Goal: Task Accomplishment & Management: Use online tool/utility

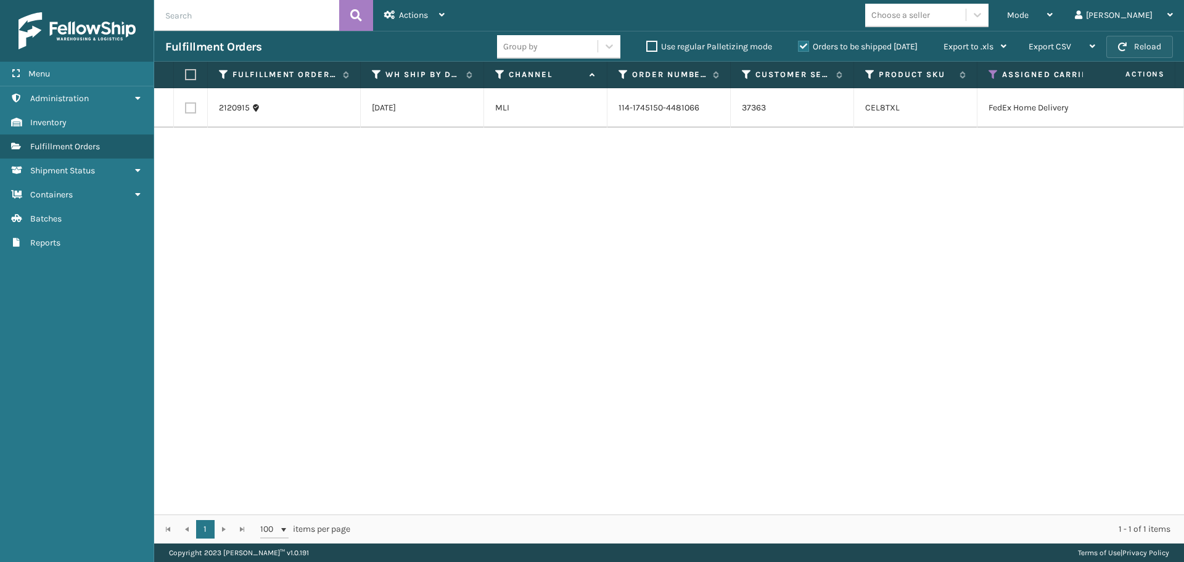
click at [1157, 44] on button "Reload" at bounding box center [1139, 47] width 67 height 22
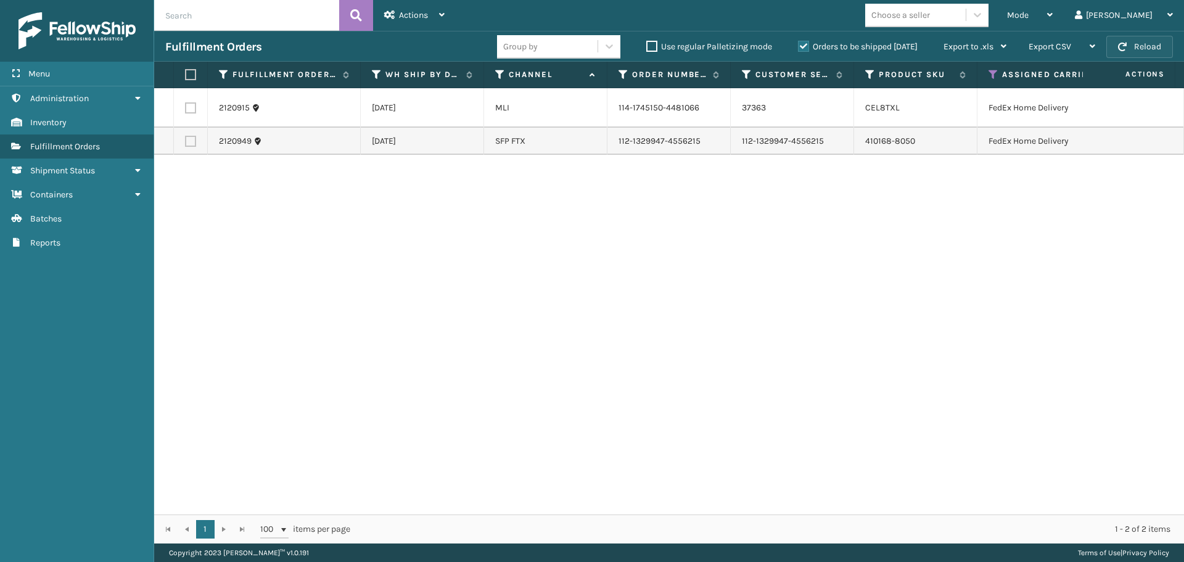
click at [1146, 44] on button "Reload" at bounding box center [1139, 47] width 67 height 22
click at [191, 75] on label at bounding box center [188, 74] width 7 height 11
click at [186, 75] on input "checkbox" at bounding box center [185, 75] width 1 height 8
checkbox input "true"
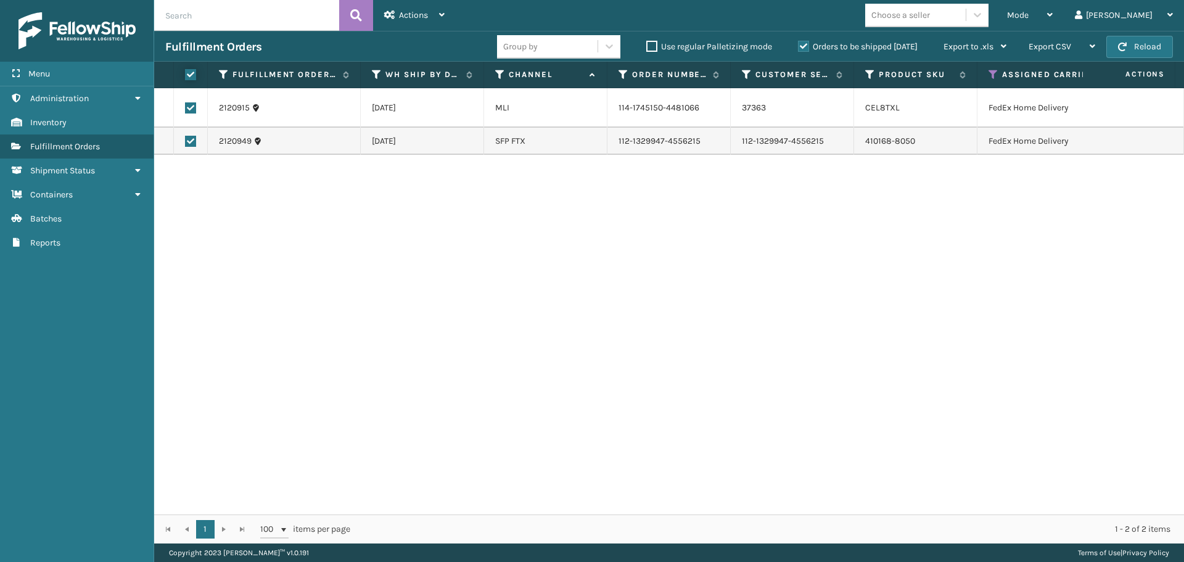
checkbox input "true"
click at [409, 27] on div "Actions" at bounding box center [414, 15] width 60 height 31
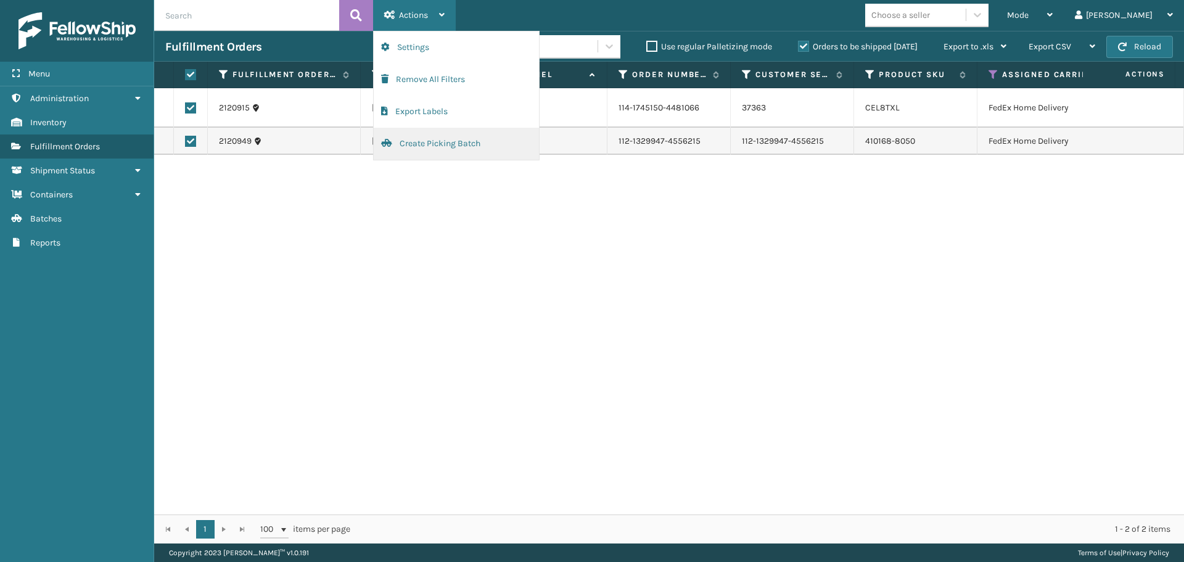
click at [413, 139] on button "Create Picking Batch" at bounding box center [456, 144] width 165 height 32
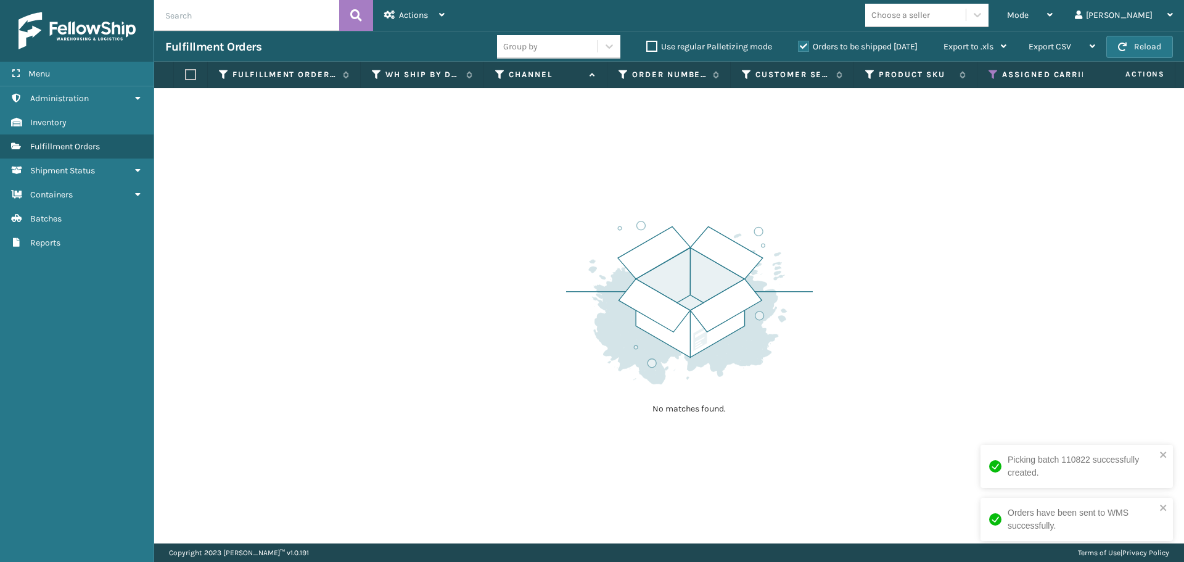
click at [998, 78] on div "Assigned Carrier Service" at bounding box center [1083, 74] width 191 height 11
click at [994, 79] on icon at bounding box center [993, 74] width 10 height 11
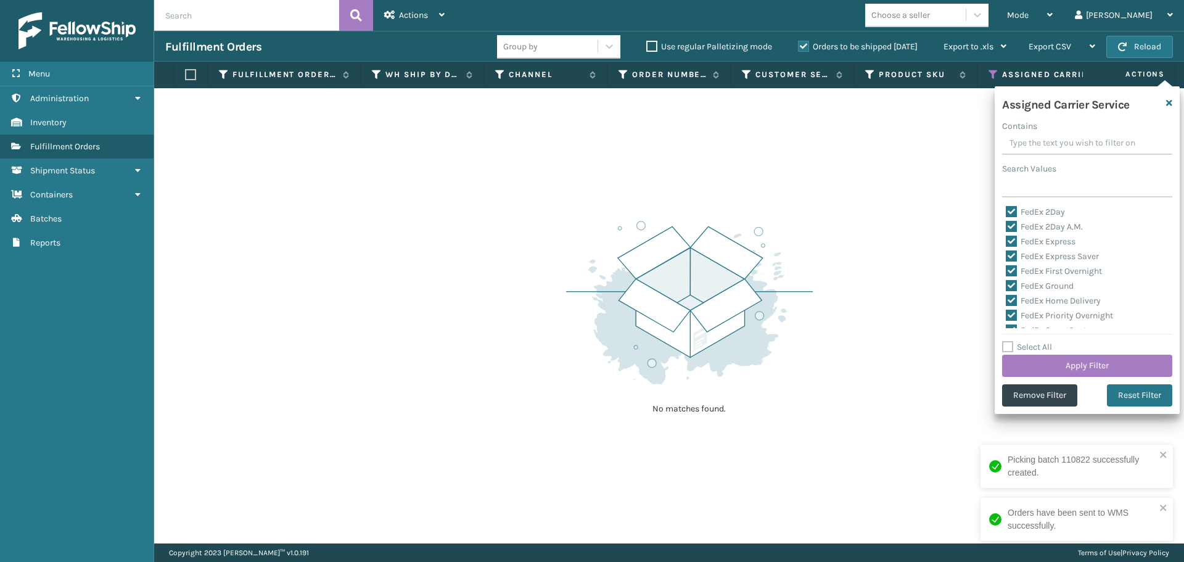
click at [1005, 344] on label "Select All" at bounding box center [1027, 347] width 50 height 10
click at [1005, 341] on input "Select All" at bounding box center [1094, 340] width 185 height 1
checkbox input "true"
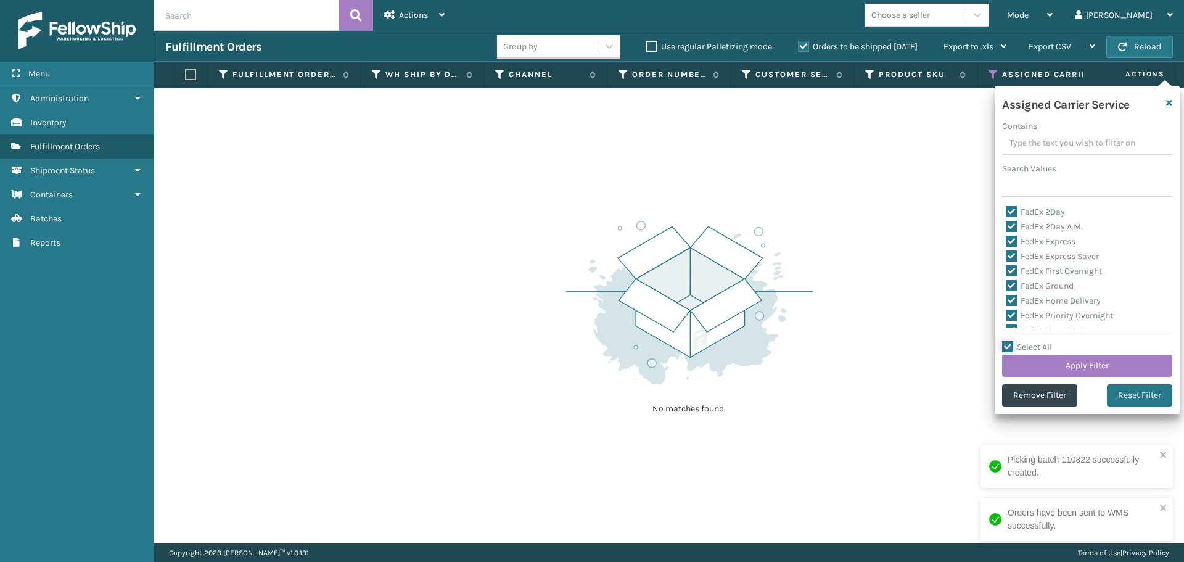
checkbox input "true"
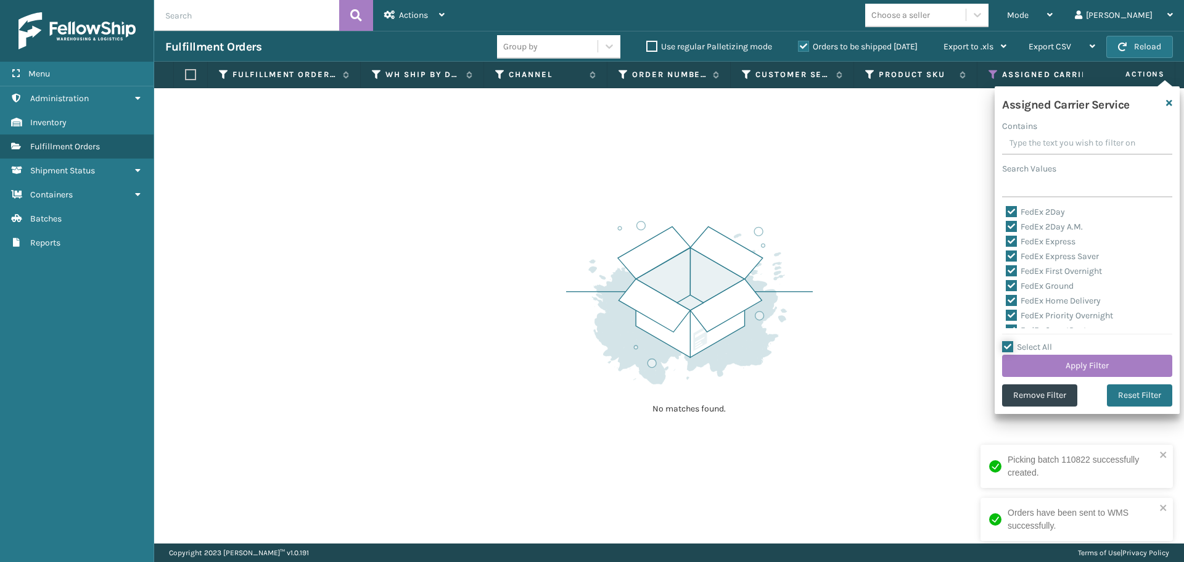
checkbox input "true"
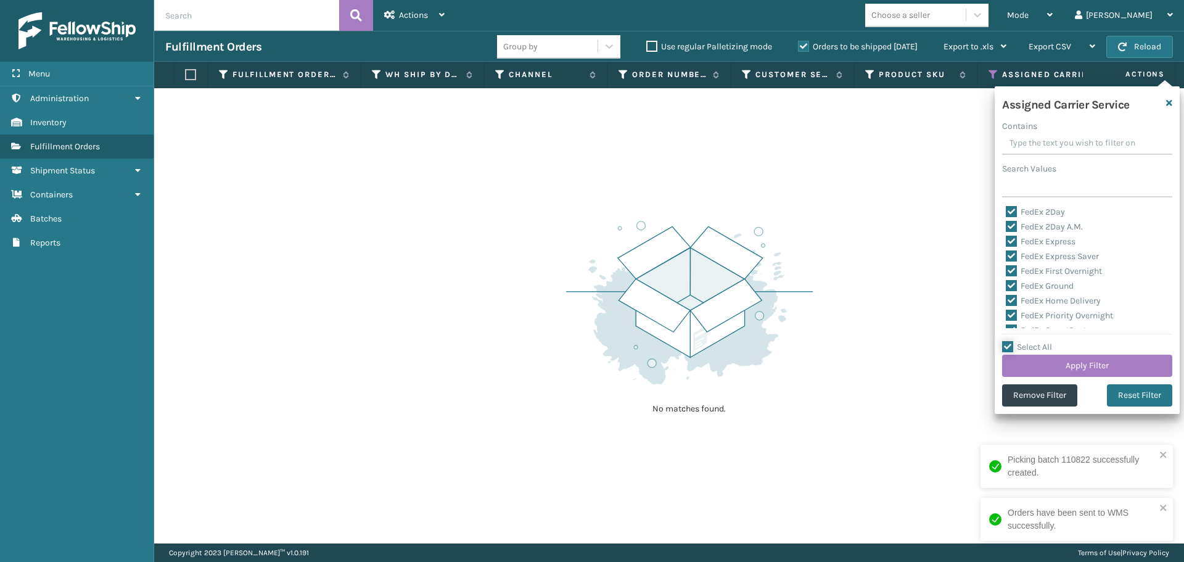
checkbox input "true"
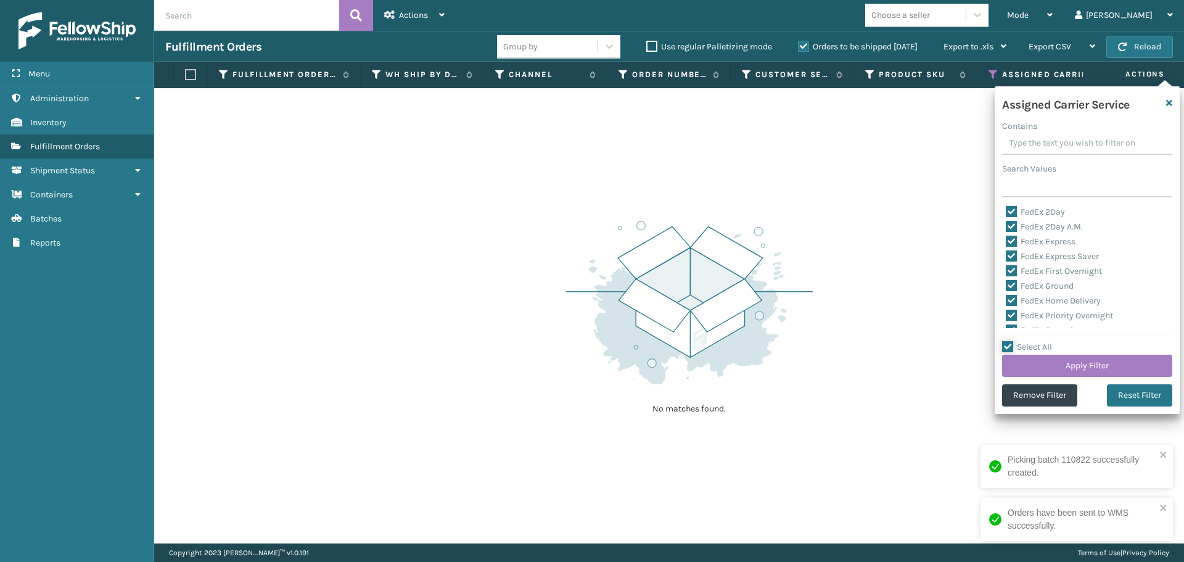
checkbox input "true"
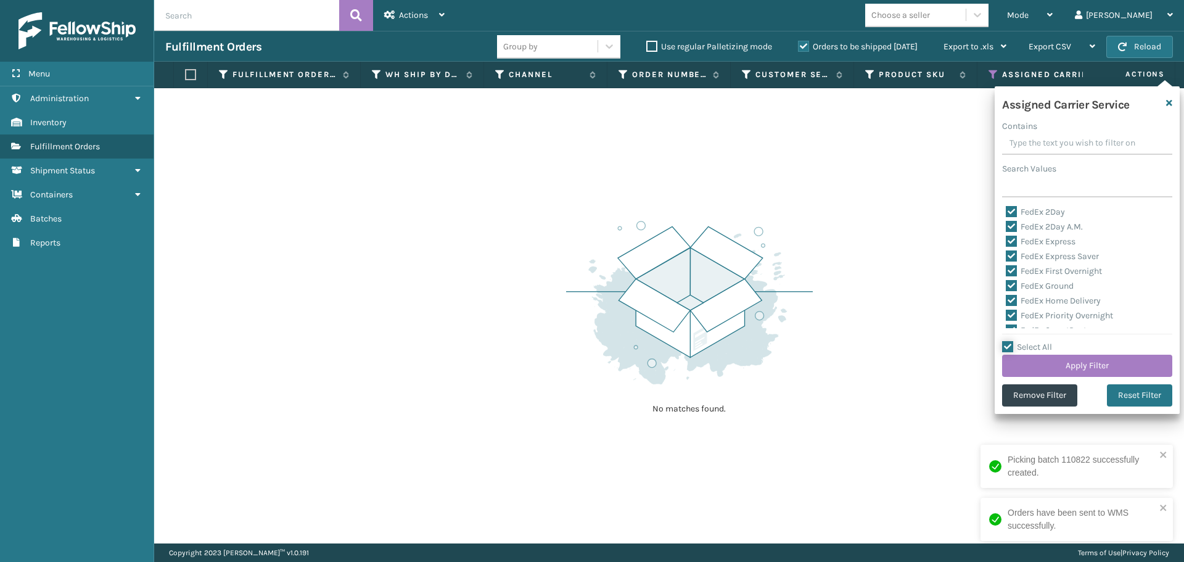
checkbox input "true"
click at [1007, 344] on label "Select All" at bounding box center [1027, 347] width 50 height 10
click at [1007, 341] on input "Select All" at bounding box center [1094, 340] width 185 height 1
checkbox input "false"
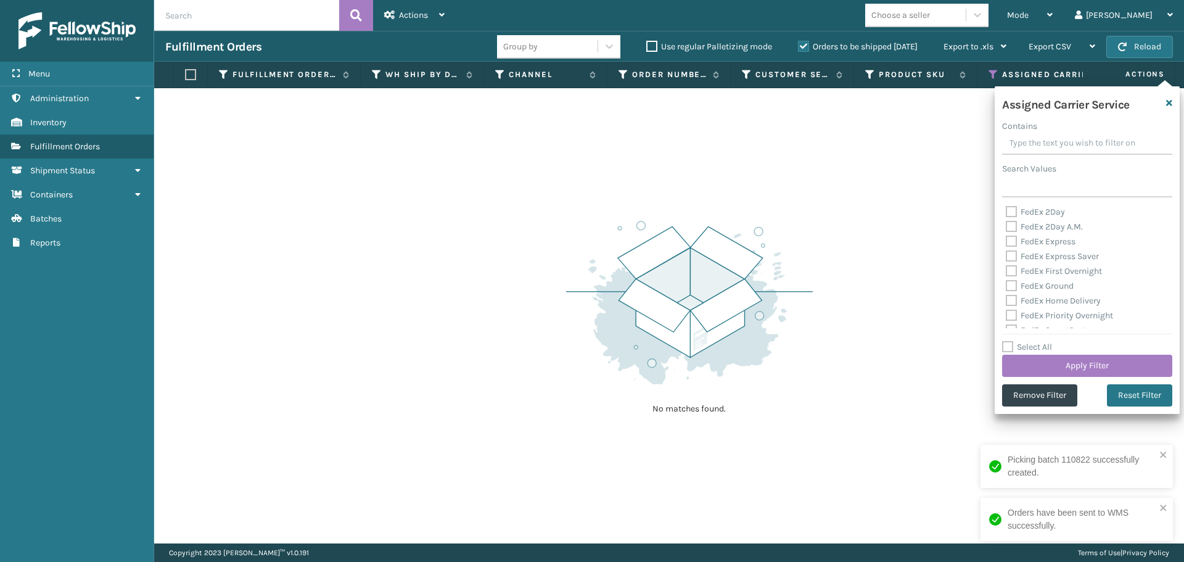
checkbox input "false"
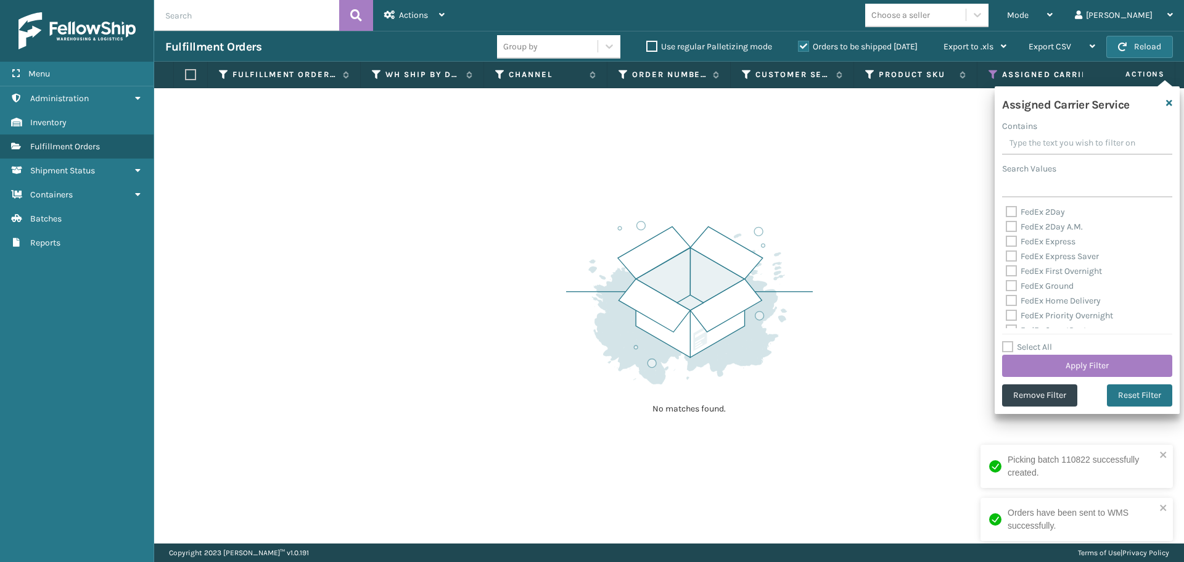
checkbox input "false"
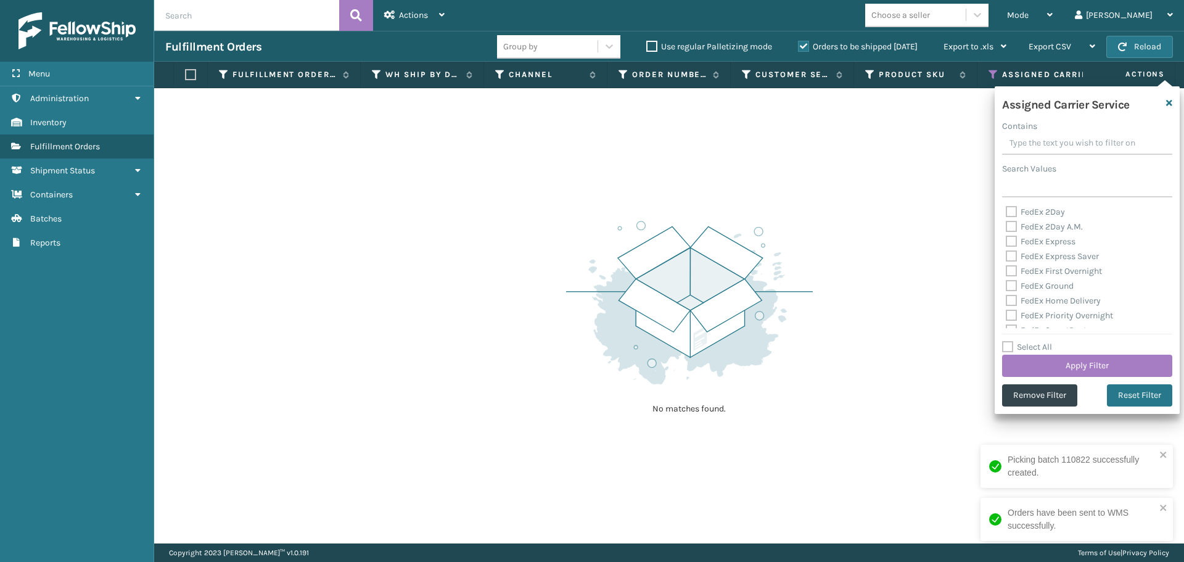
checkbox input "false"
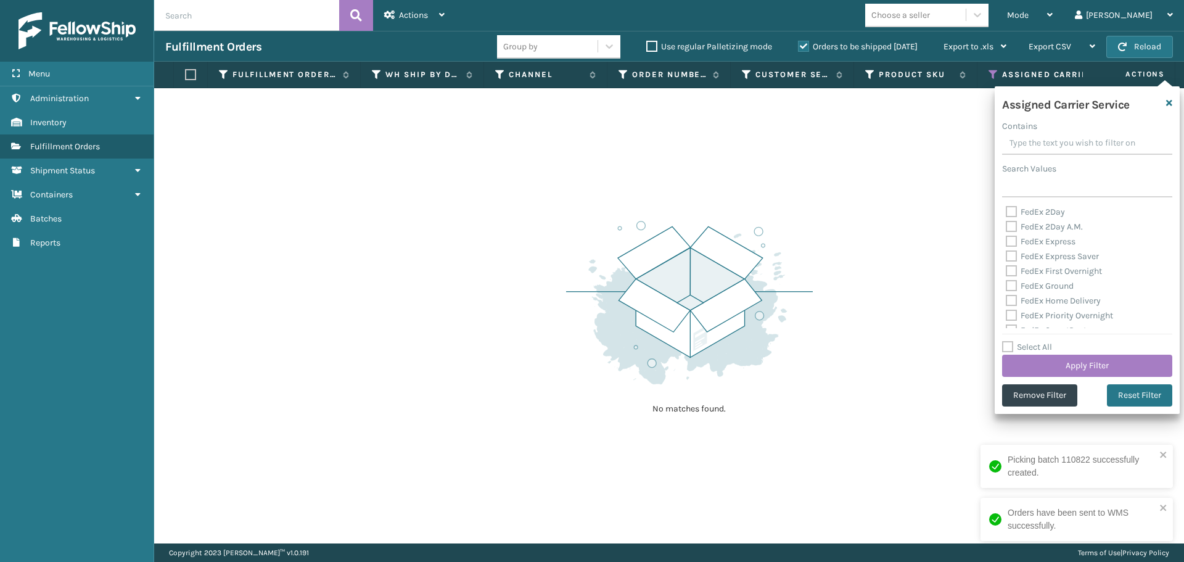
checkbox input "false"
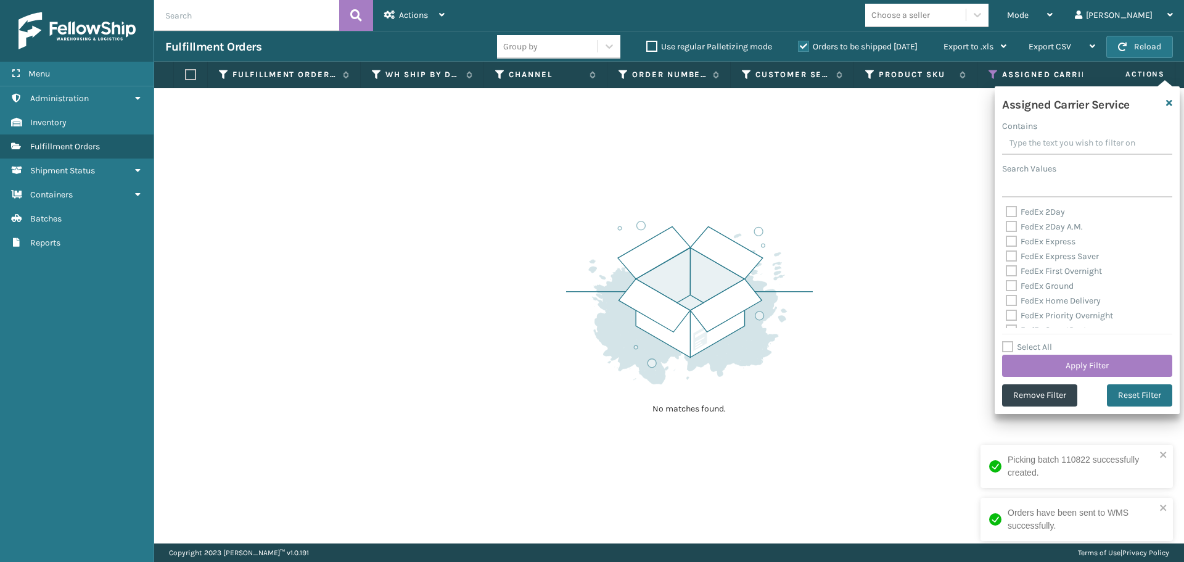
checkbox input "false"
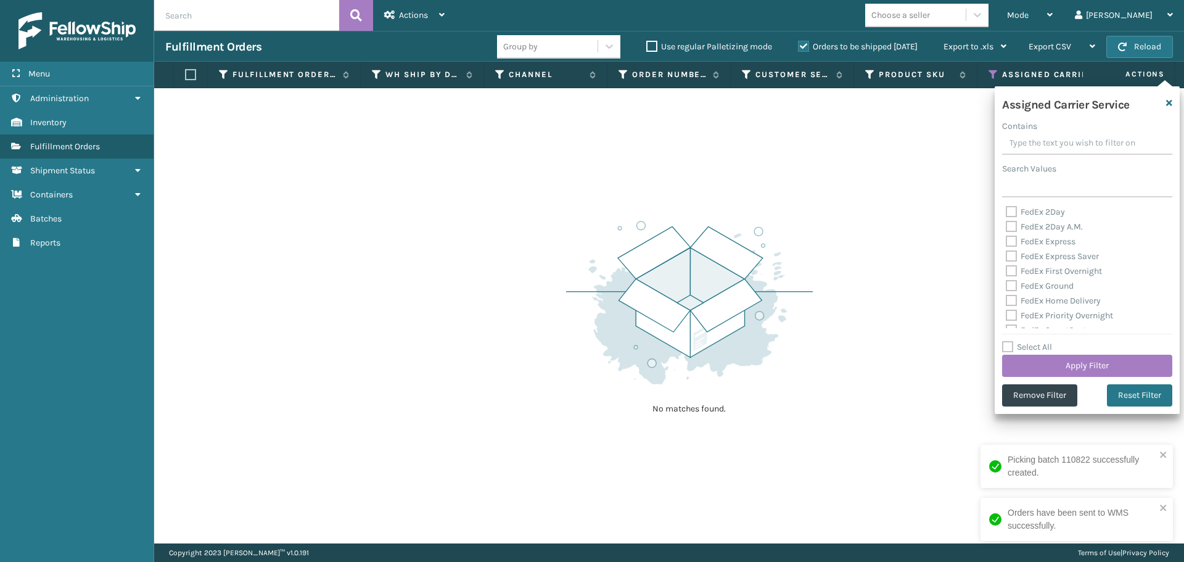
checkbox input "false"
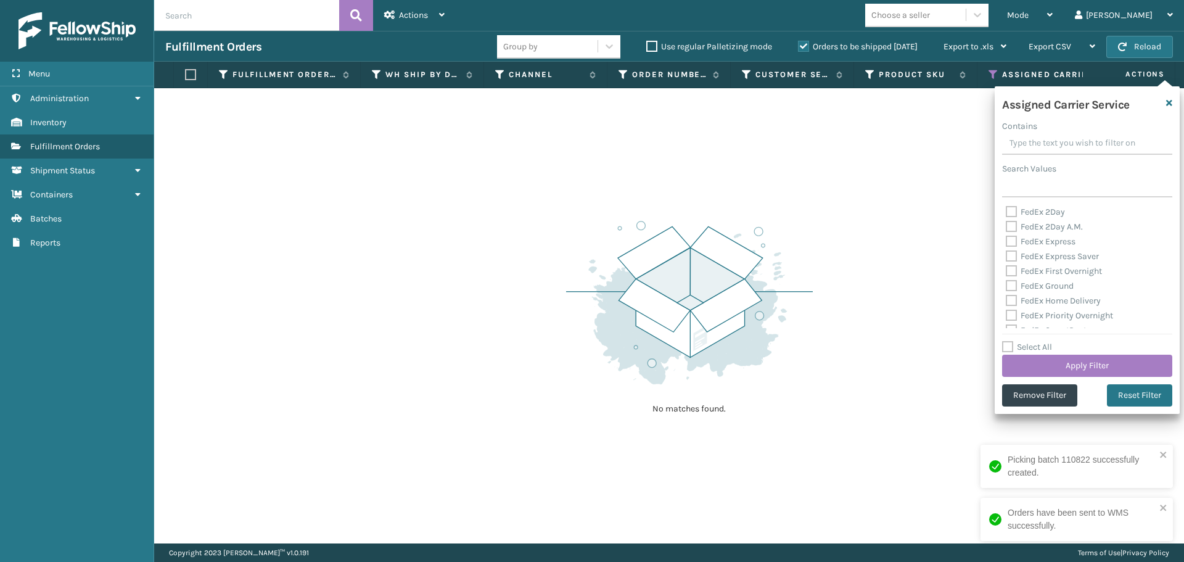
checkbox input "false"
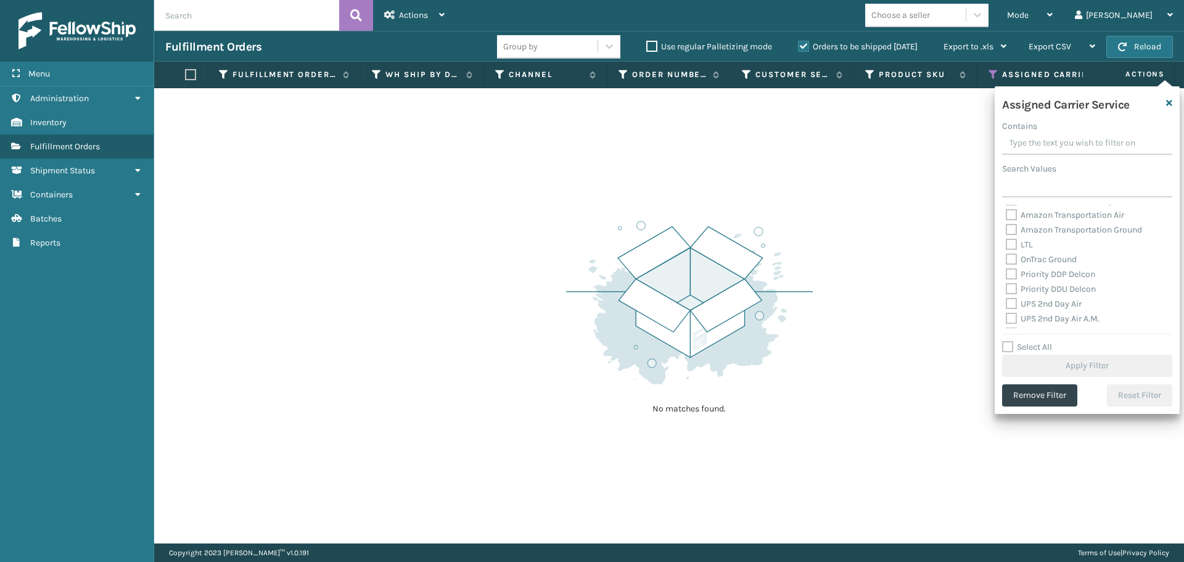
scroll to position [123, 0]
click at [1012, 240] on label "Amazon Transportation Air" at bounding box center [1064, 236] width 118 height 10
click at [1006, 237] on input "Amazon Transportation Air" at bounding box center [1005, 233] width 1 height 8
checkbox input "true"
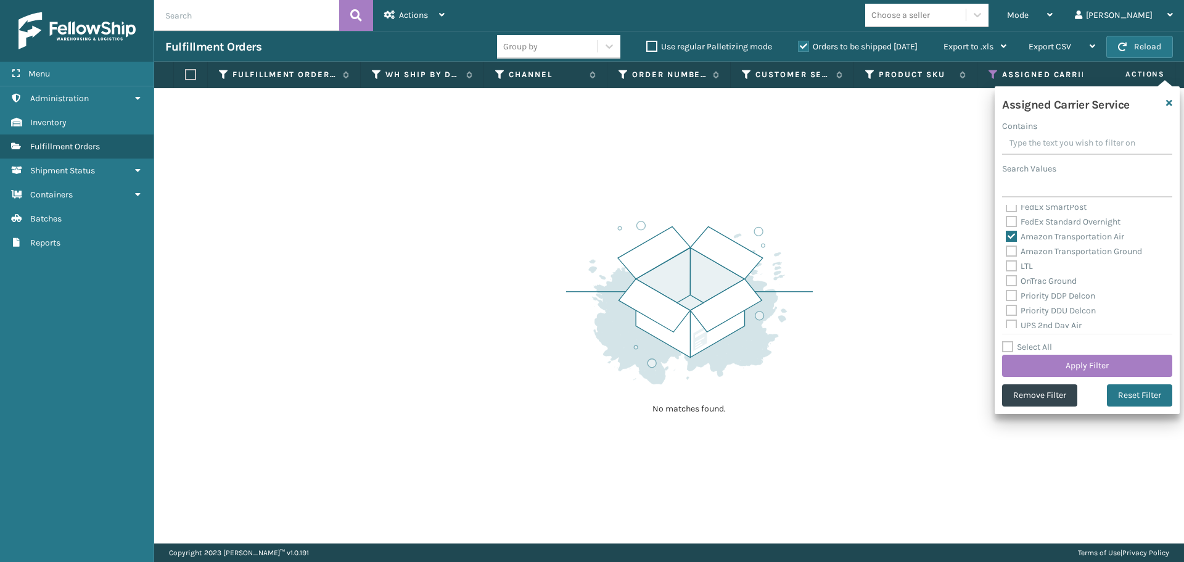
click at [1011, 247] on label "Amazon Transportation Ground" at bounding box center [1073, 251] width 136 height 10
click at [1006, 247] on input "Amazon Transportation Ground" at bounding box center [1005, 248] width 1 height 8
checkbox input "true"
click at [1037, 360] on button "Apply Filter" at bounding box center [1087, 365] width 170 height 22
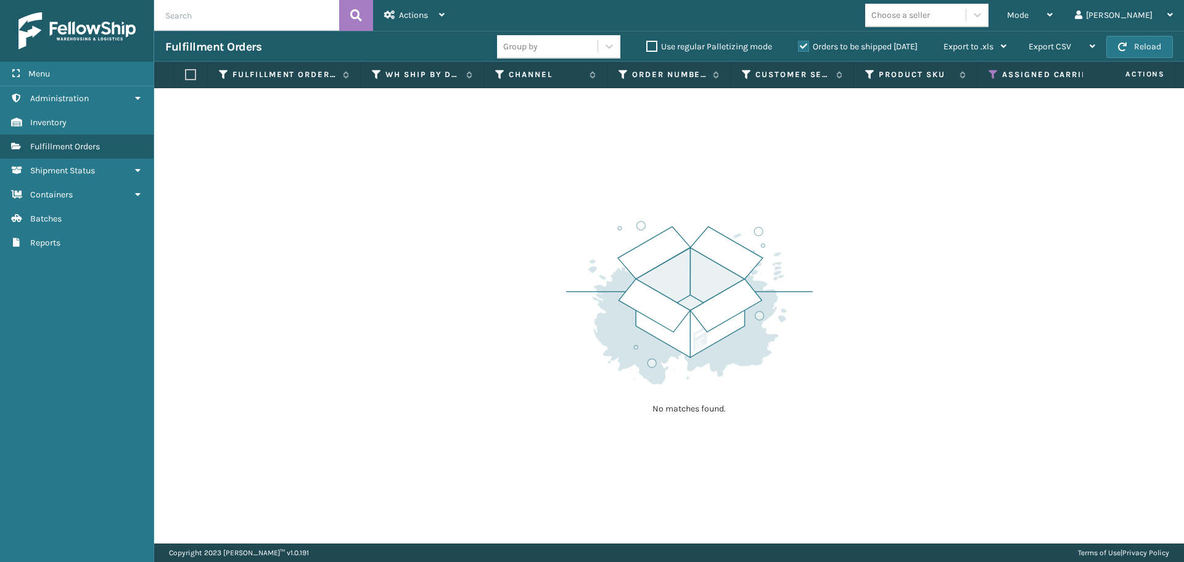
click at [988, 75] on icon at bounding box center [993, 74] width 10 height 11
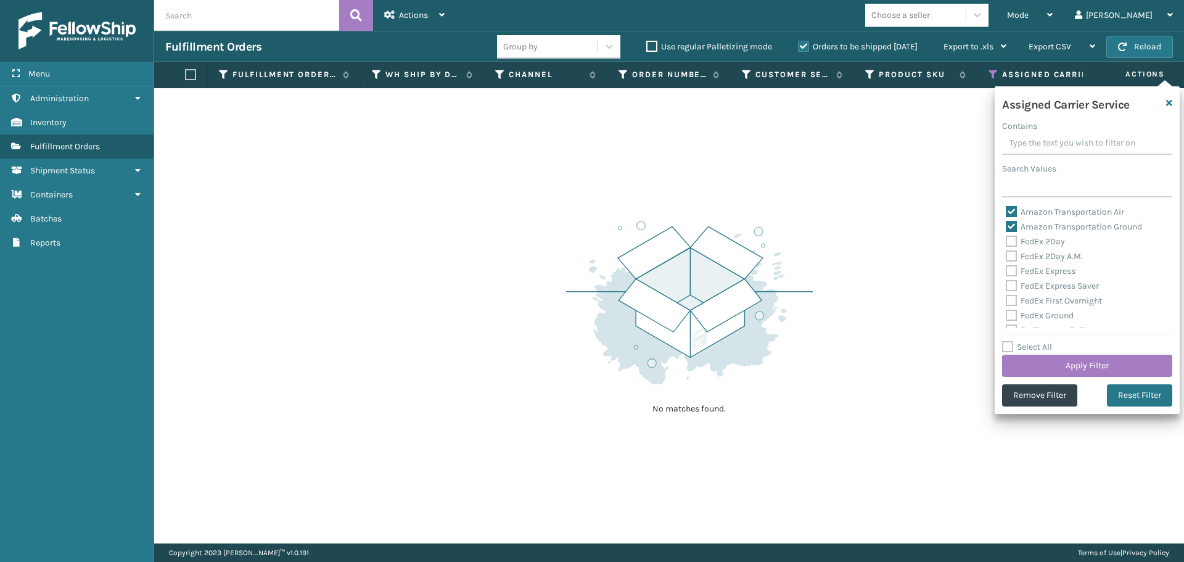
click at [1012, 208] on label "Amazon Transportation Air" at bounding box center [1064, 212] width 118 height 10
click at [1006, 208] on input "Amazon Transportation Air" at bounding box center [1005, 209] width 1 height 8
checkbox input "false"
click at [1012, 224] on label "Amazon Transportation Ground" at bounding box center [1073, 226] width 136 height 10
click at [1006, 224] on input "Amazon Transportation Ground" at bounding box center [1005, 223] width 1 height 8
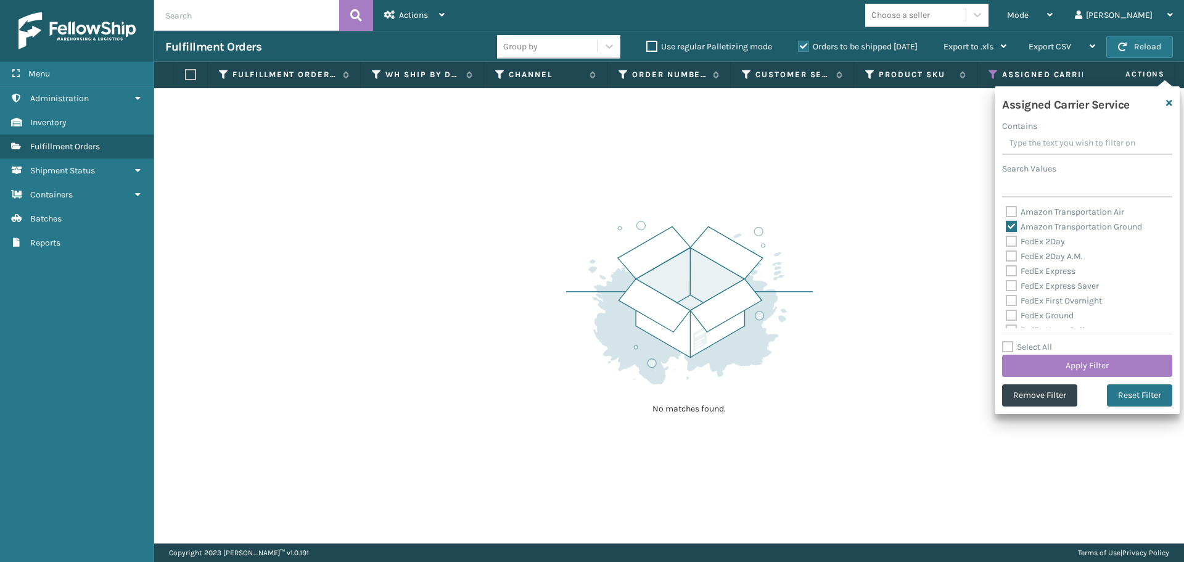
checkbox input "false"
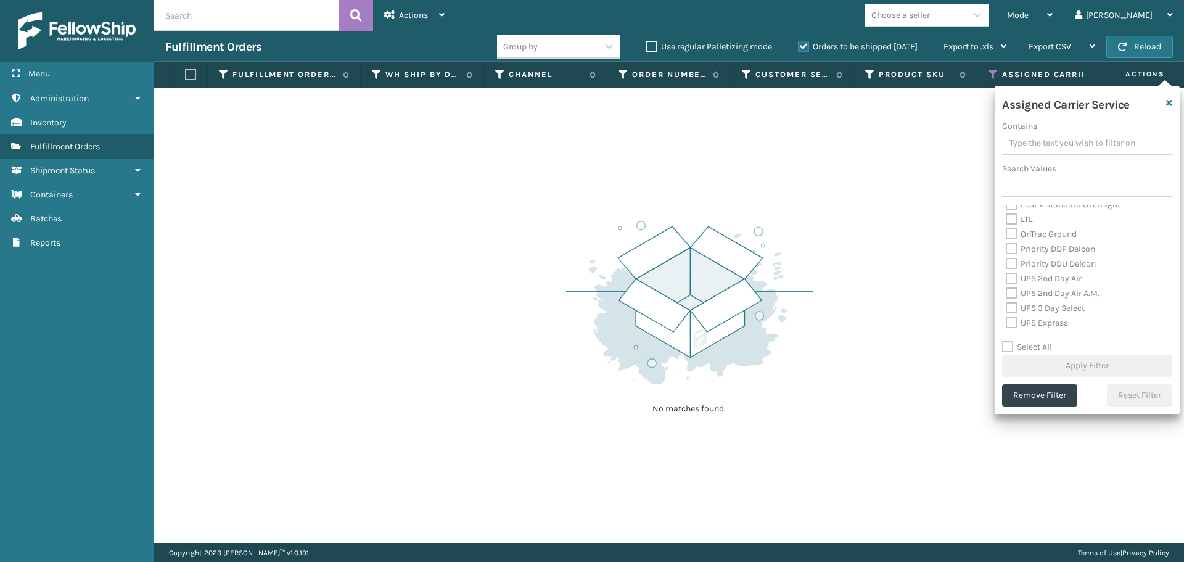
scroll to position [185, 0]
click at [1013, 221] on label "OnTrac Ground" at bounding box center [1040, 219] width 71 height 10
click at [1006, 220] on input "OnTrac Ground" at bounding box center [1005, 216] width 1 height 8
checkbox input "true"
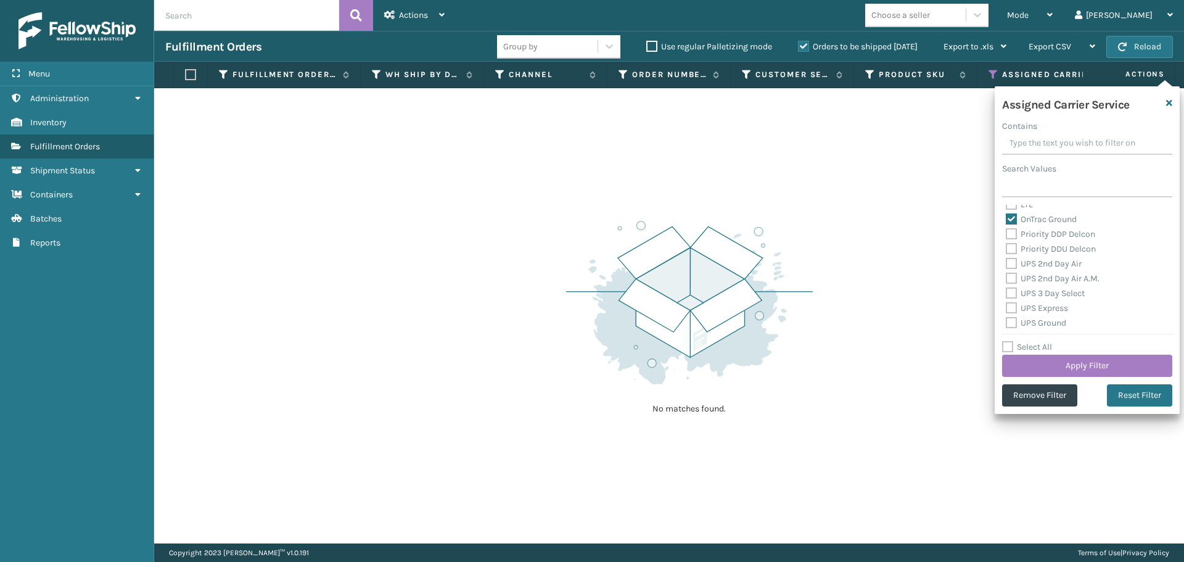
click at [1013, 235] on label "Priority DDP Delcon" at bounding box center [1049, 234] width 89 height 10
click at [1006, 235] on input "Priority DDP Delcon" at bounding box center [1005, 231] width 1 height 8
checkbox input "true"
click at [1013, 247] on label "Priority DDU Delcon" at bounding box center [1050, 249] width 90 height 10
click at [1006, 247] on input "Priority DDU Delcon" at bounding box center [1005, 246] width 1 height 8
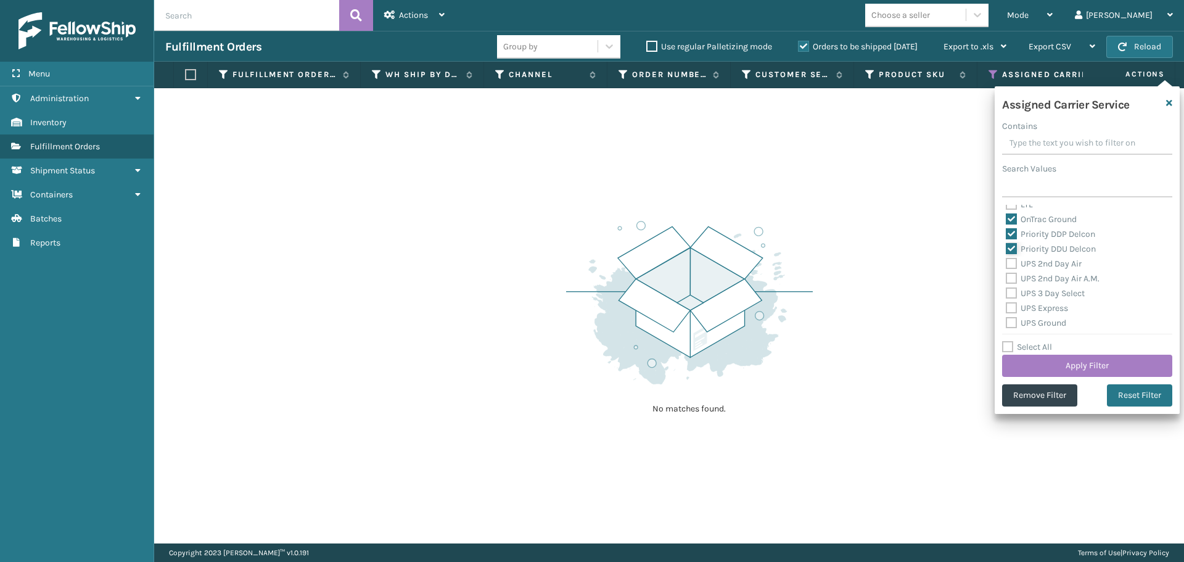
checkbox input "true"
click at [1007, 265] on label "UPS 2nd Day Air" at bounding box center [1043, 263] width 76 height 10
click at [1006, 264] on input "UPS 2nd Day Air" at bounding box center [1005, 260] width 1 height 8
checkbox input "true"
click at [1007, 279] on label "UPS 2nd Day Air A.M." at bounding box center [1052, 278] width 94 height 10
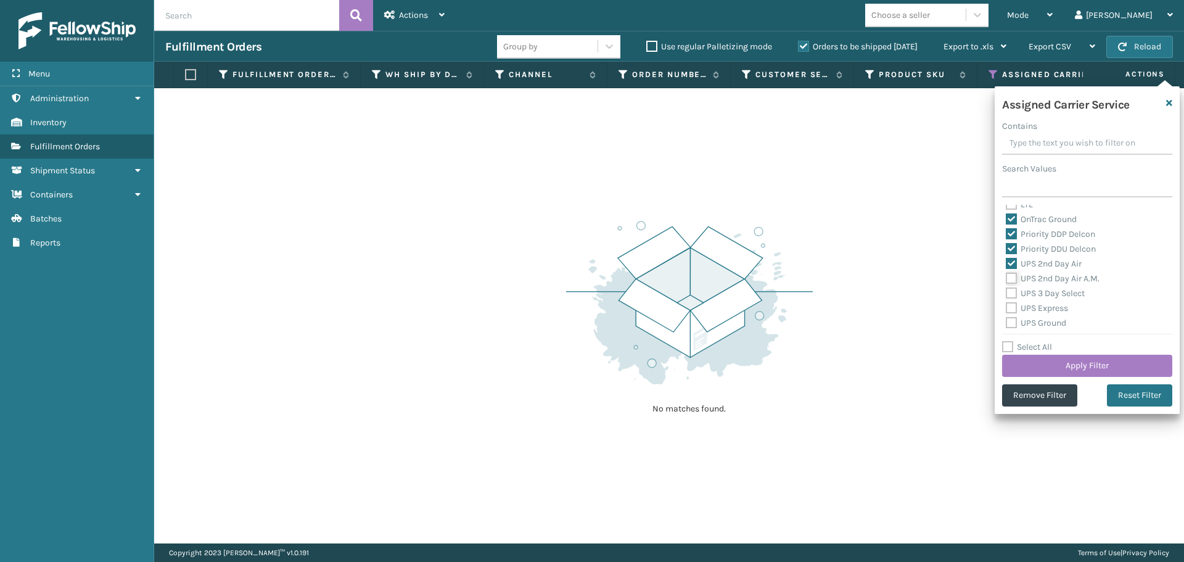
click at [1006, 279] on input "UPS 2nd Day Air A.M." at bounding box center [1005, 275] width 1 height 8
checkbox input "true"
click at [1007, 290] on label "UPS 3 Day Select" at bounding box center [1044, 293] width 79 height 10
click at [1006, 290] on input "UPS 3 Day Select" at bounding box center [1005, 290] width 1 height 8
checkbox input "true"
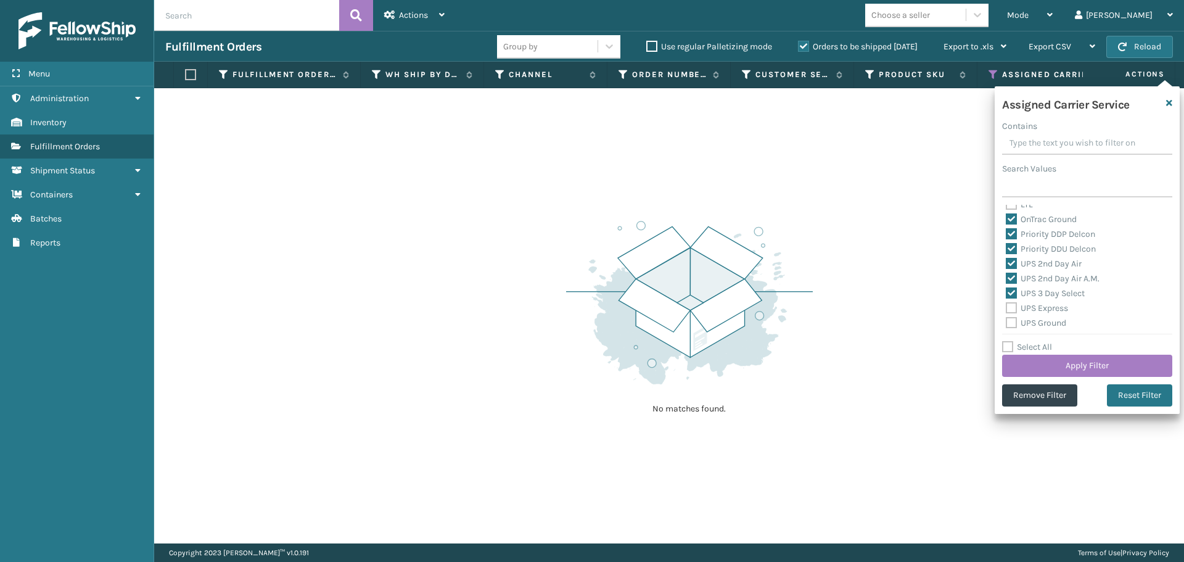
click at [1009, 310] on label "UPS Express" at bounding box center [1036, 308] width 62 height 10
click at [1006, 309] on input "UPS Express" at bounding box center [1005, 305] width 1 height 8
checkbox input "true"
click at [1009, 321] on label "UPS Ground" at bounding box center [1035, 322] width 60 height 10
click at [1006, 321] on input "UPS Ground" at bounding box center [1005, 320] width 1 height 8
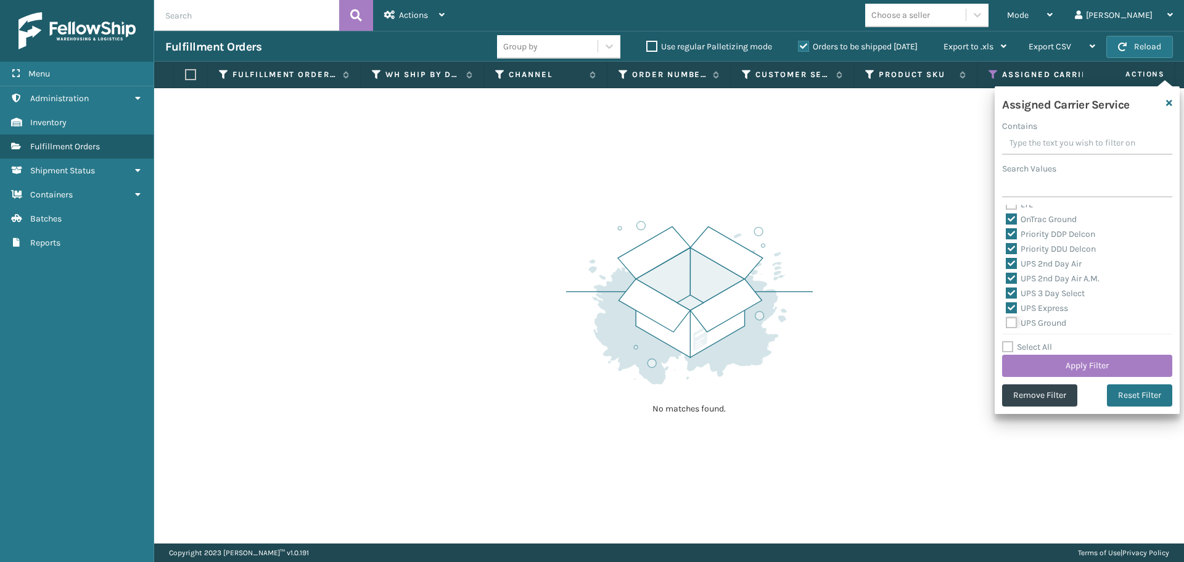
checkbox input "true"
click at [1012, 271] on label "UPS Next Day Air" at bounding box center [1044, 276] width 79 height 10
click at [1006, 271] on input "UPS Next Day Air" at bounding box center [1005, 273] width 1 height 8
checkbox input "true"
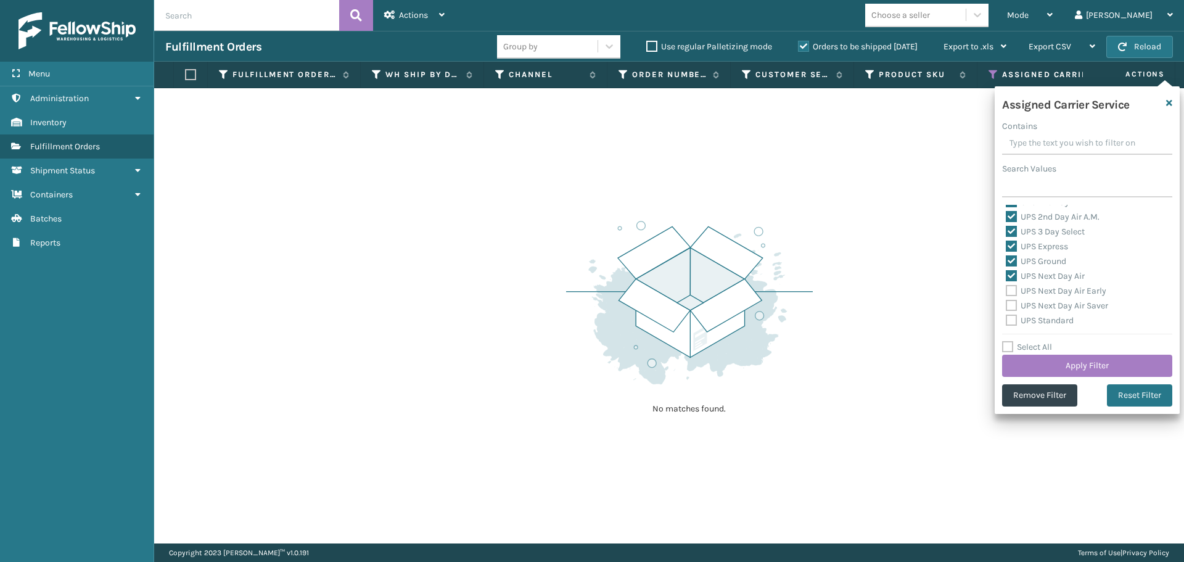
click at [1011, 290] on label "UPS Next Day Air Early" at bounding box center [1055, 290] width 100 height 10
click at [1006, 290] on input "UPS Next Day Air Early" at bounding box center [1005, 288] width 1 height 8
checkbox input "true"
click at [1011, 306] on label "UPS Next Day Air Saver" at bounding box center [1056, 305] width 102 height 10
click at [1006, 306] on input "UPS Next Day Air Saver" at bounding box center [1005, 302] width 1 height 8
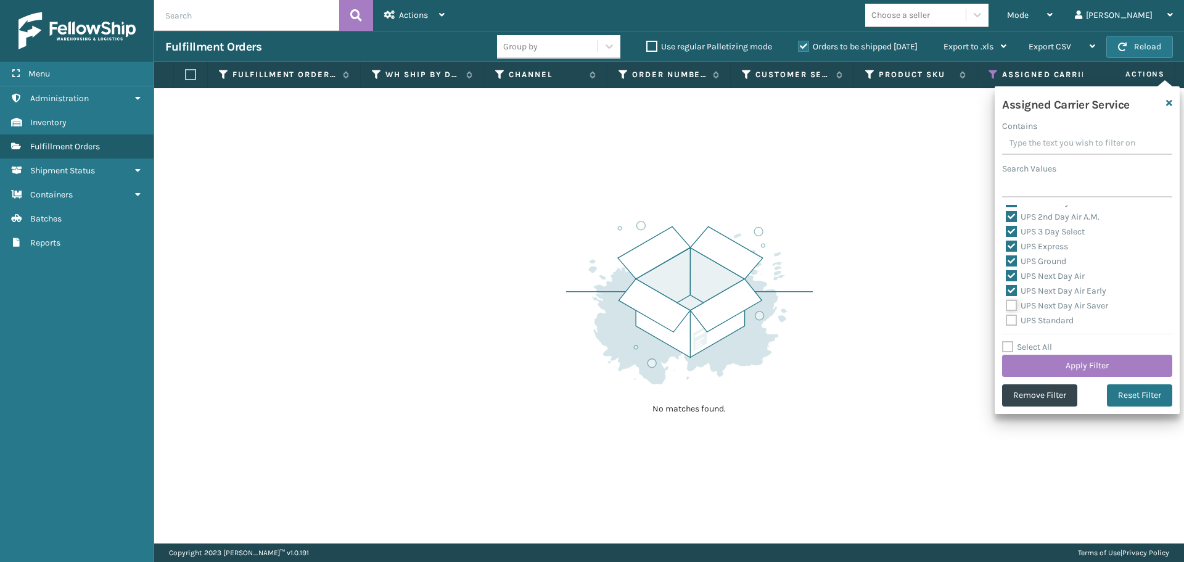
checkbox input "true"
click at [1013, 317] on label "UPS Standard" at bounding box center [1039, 320] width 68 height 10
click at [1006, 317] on input "UPS Standard" at bounding box center [1005, 317] width 1 height 8
checkbox input "true"
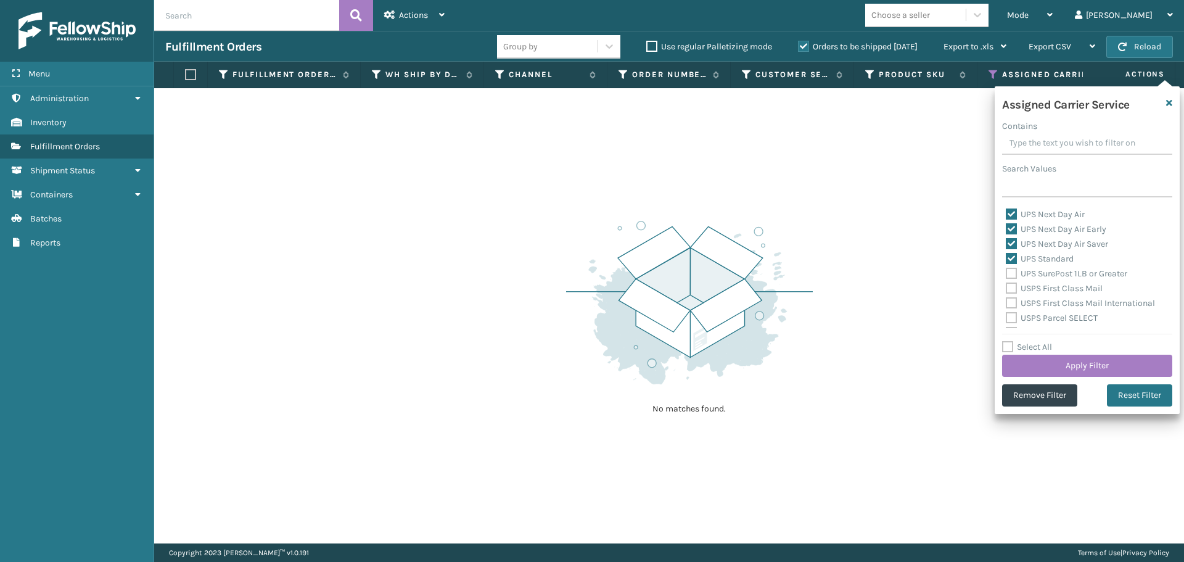
click at [1013, 275] on label "UPS SurePost 1LB or Greater" at bounding box center [1065, 273] width 121 height 10
click at [1006, 274] on input "UPS SurePost 1LB or Greater" at bounding box center [1005, 270] width 1 height 8
checkbox input "true"
click at [1012, 295] on div "USPS First Class Mail" at bounding box center [1086, 288] width 163 height 15
click at [1011, 285] on label "USPS First Class Mail" at bounding box center [1053, 288] width 97 height 10
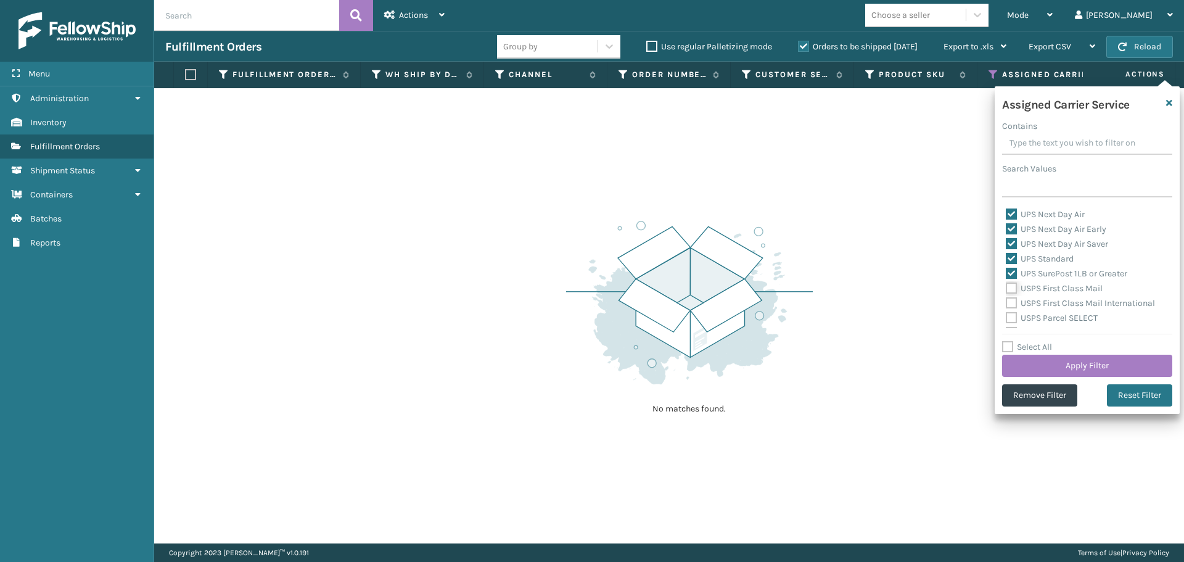
click at [1006, 285] on input "USPS First Class Mail" at bounding box center [1005, 285] width 1 height 8
checkbox input "true"
click at [1009, 306] on label "USPS First Class Mail International" at bounding box center [1079, 303] width 149 height 10
click at [1006, 304] on input "USPS First Class Mail International" at bounding box center [1005, 300] width 1 height 8
checkbox input "true"
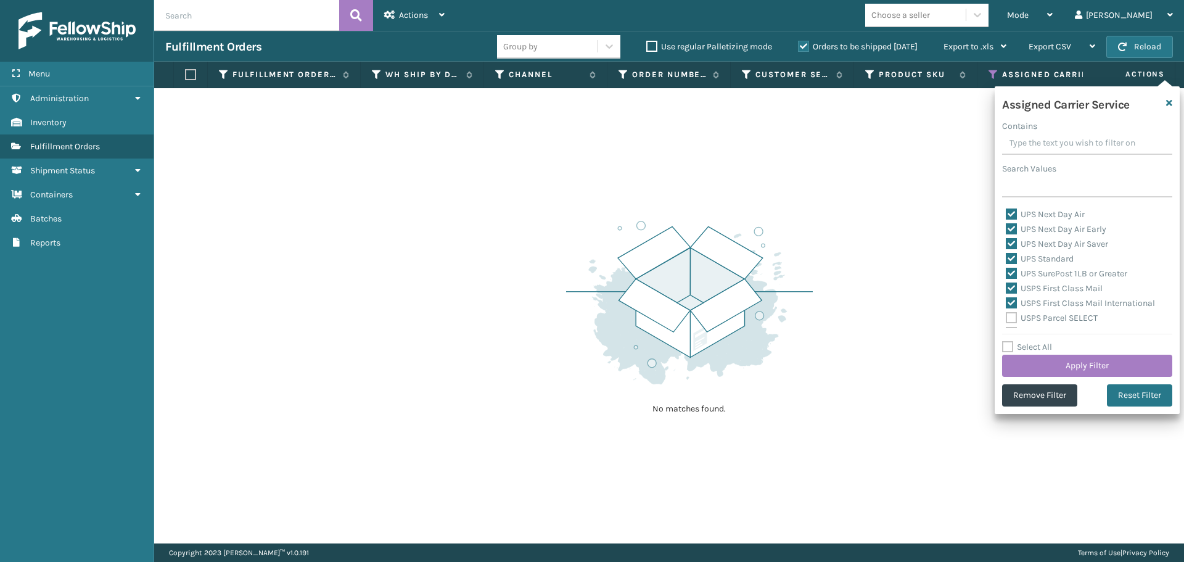
click at [1009, 316] on label "USPS Parcel SELECT" at bounding box center [1051, 318] width 92 height 10
click at [1006, 316] on input "USPS Parcel SELECT" at bounding box center [1005, 315] width 1 height 8
checkbox input "true"
click at [1010, 271] on label "USPS Priority Mail" at bounding box center [1047, 271] width 84 height 10
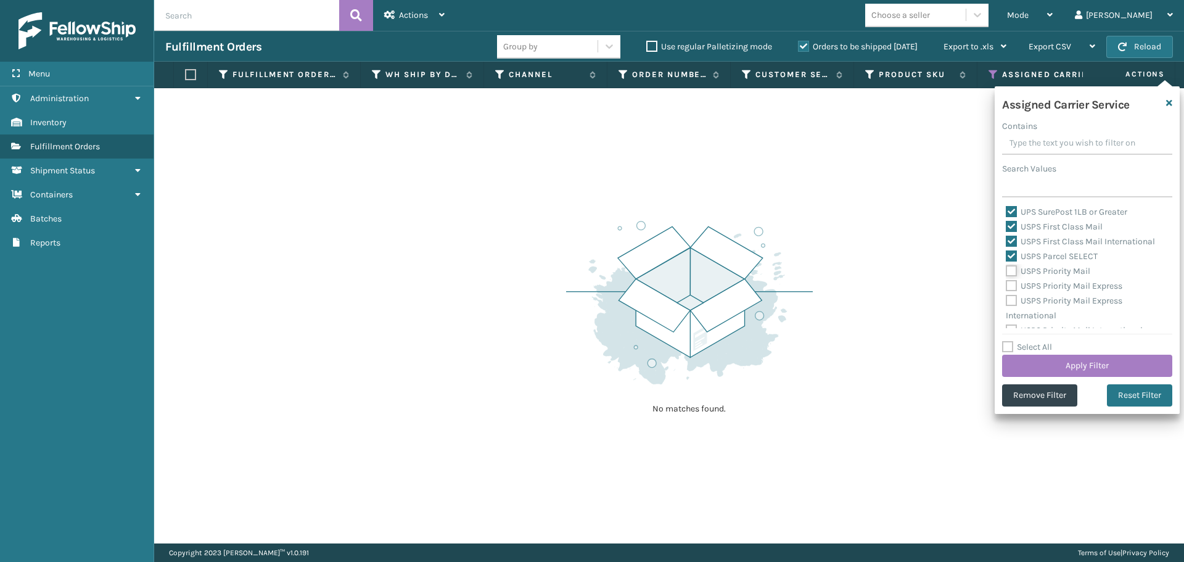
click at [1006, 271] on input "USPS Priority Mail" at bounding box center [1005, 268] width 1 height 8
checkbox input "true"
click at [1010, 296] on label "USPS Priority Mail Express International" at bounding box center [1063, 307] width 117 height 25
click at [1006, 296] on input "USPS Priority Mail Express International" at bounding box center [1005, 297] width 1 height 8
checkbox input "true"
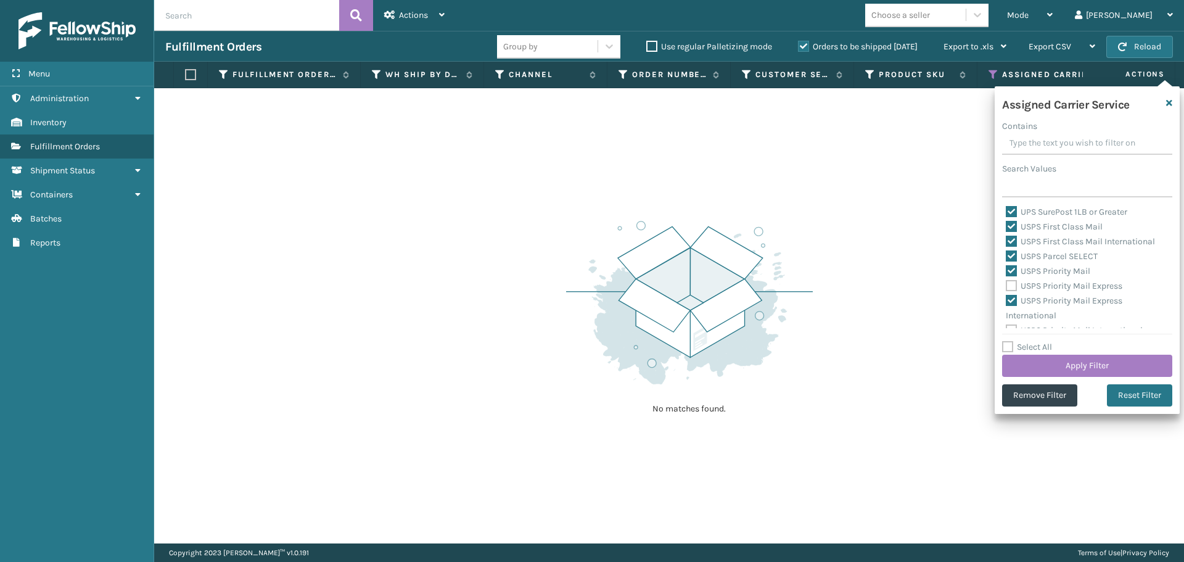
click at [1012, 286] on label "USPS Priority Mail Express" at bounding box center [1063, 285] width 117 height 10
click at [1006, 286] on input "USPS Priority Mail Express" at bounding box center [1005, 283] width 1 height 8
checkbox input "true"
click at [1013, 317] on label "USPS Priority Mail International" at bounding box center [1073, 320] width 137 height 10
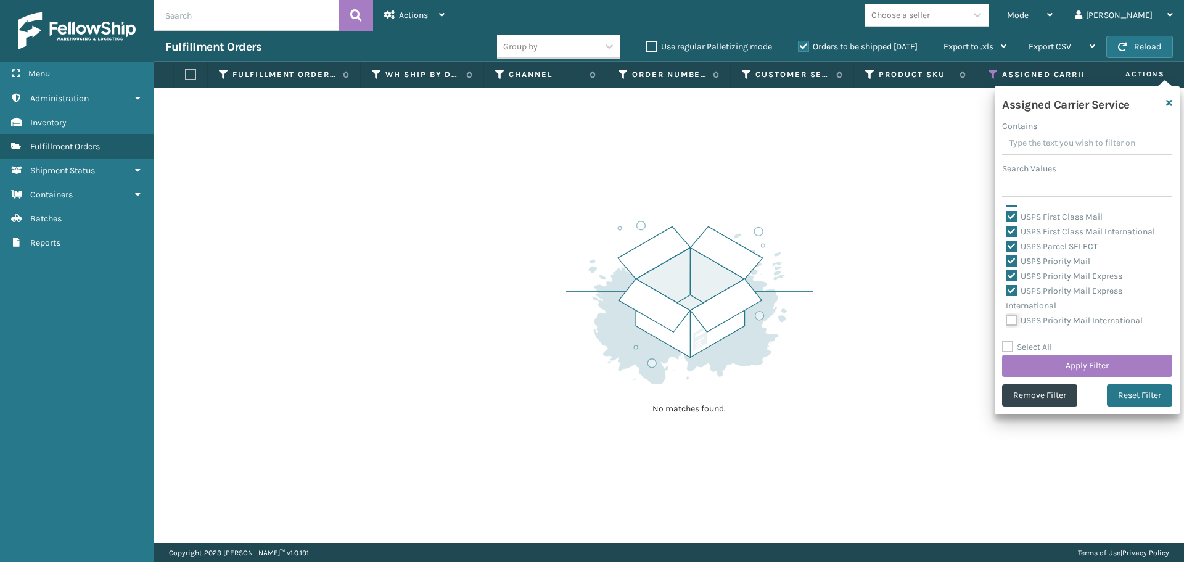
click at [1006, 317] on input "USPS Priority Mail International" at bounding box center [1005, 317] width 1 height 8
checkbox input "true"
click at [1051, 364] on button "Apply Filter" at bounding box center [1087, 365] width 170 height 22
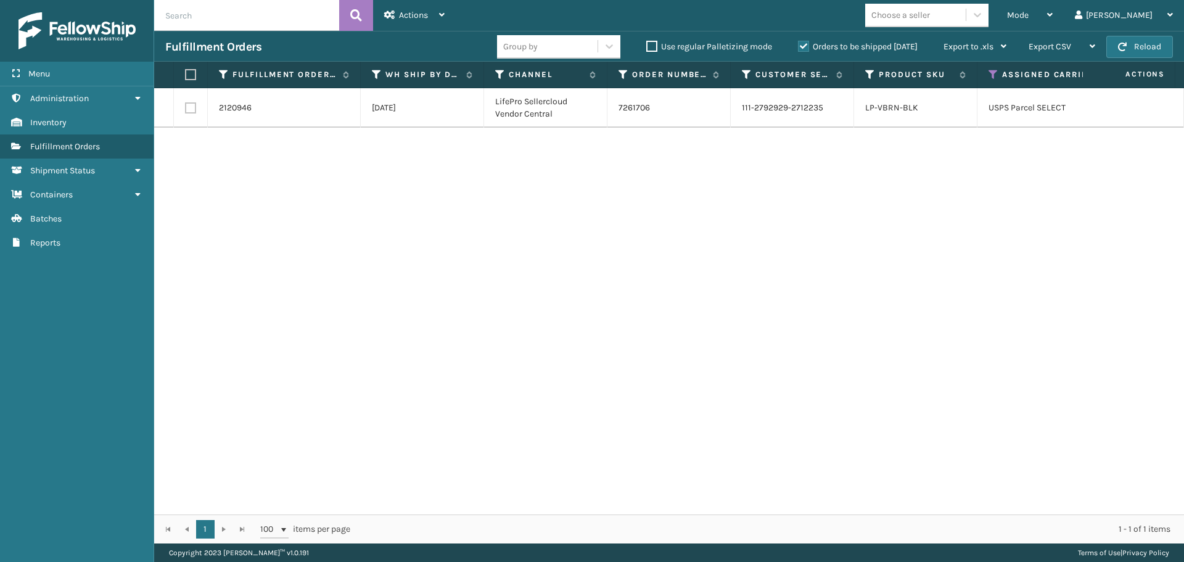
click at [190, 77] on label at bounding box center [188, 74] width 7 height 11
click at [186, 77] on input "checkbox" at bounding box center [185, 75] width 1 height 8
checkbox input "true"
click at [436, 14] on div "Actions" at bounding box center [414, 15] width 60 height 31
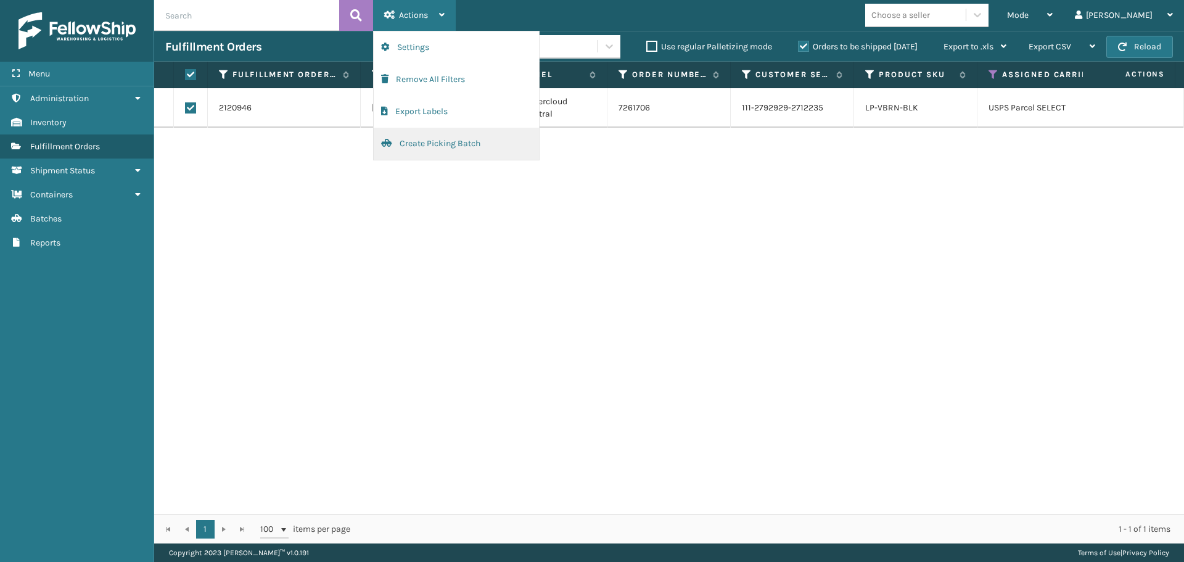
click at [463, 151] on button "Create Picking Batch" at bounding box center [456, 144] width 165 height 32
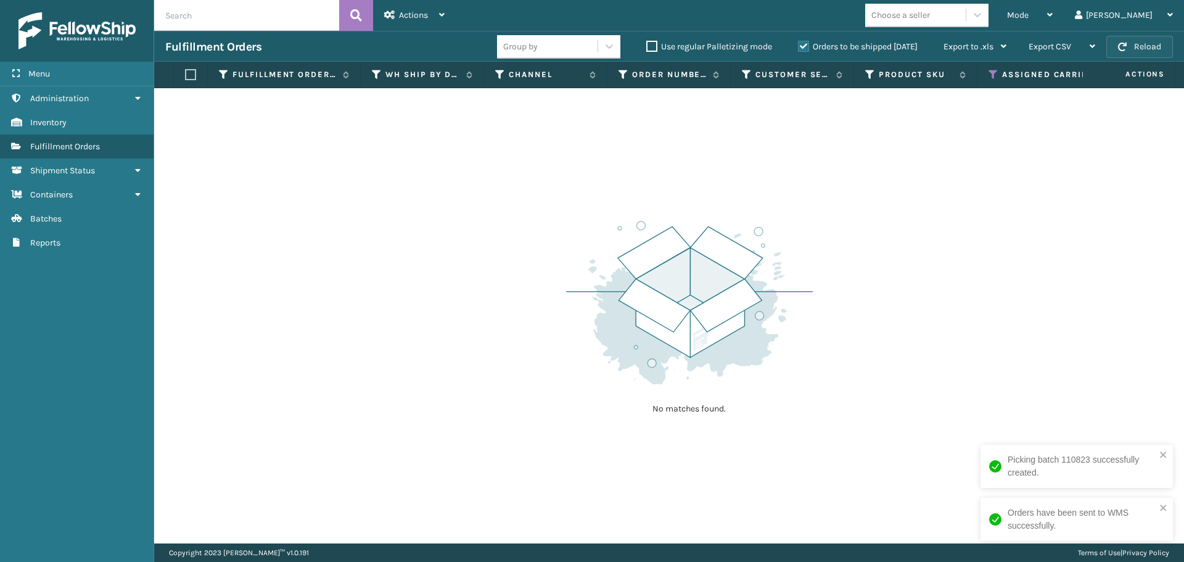
click at [1142, 41] on button "Reload" at bounding box center [1139, 47] width 67 height 22
click at [1161, 47] on button "Reload" at bounding box center [1139, 47] width 67 height 22
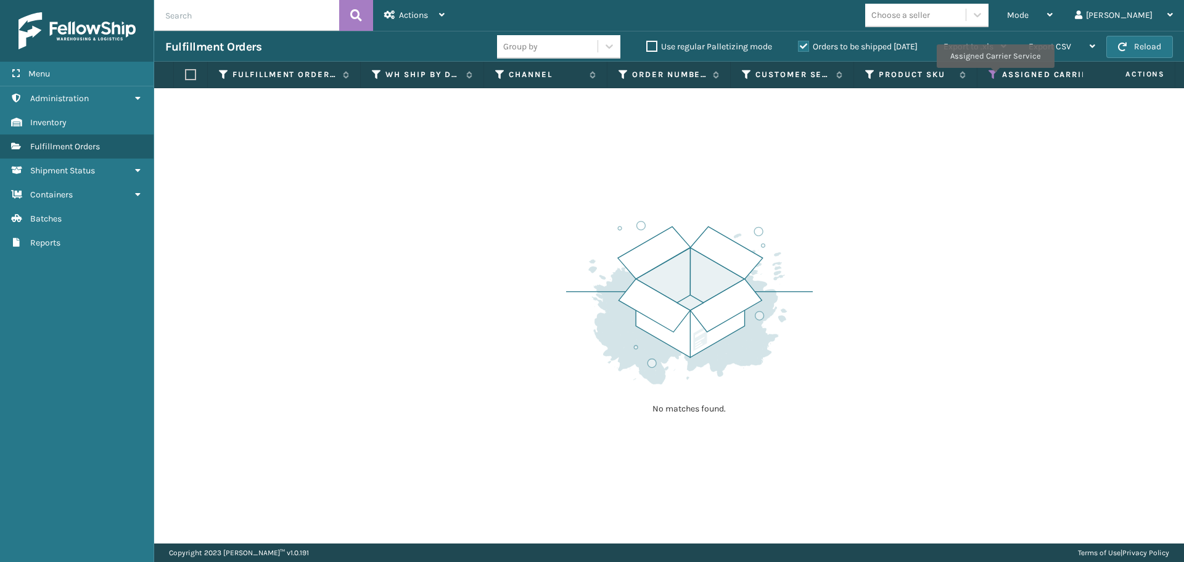
click at [994, 76] on icon at bounding box center [993, 74] width 10 height 11
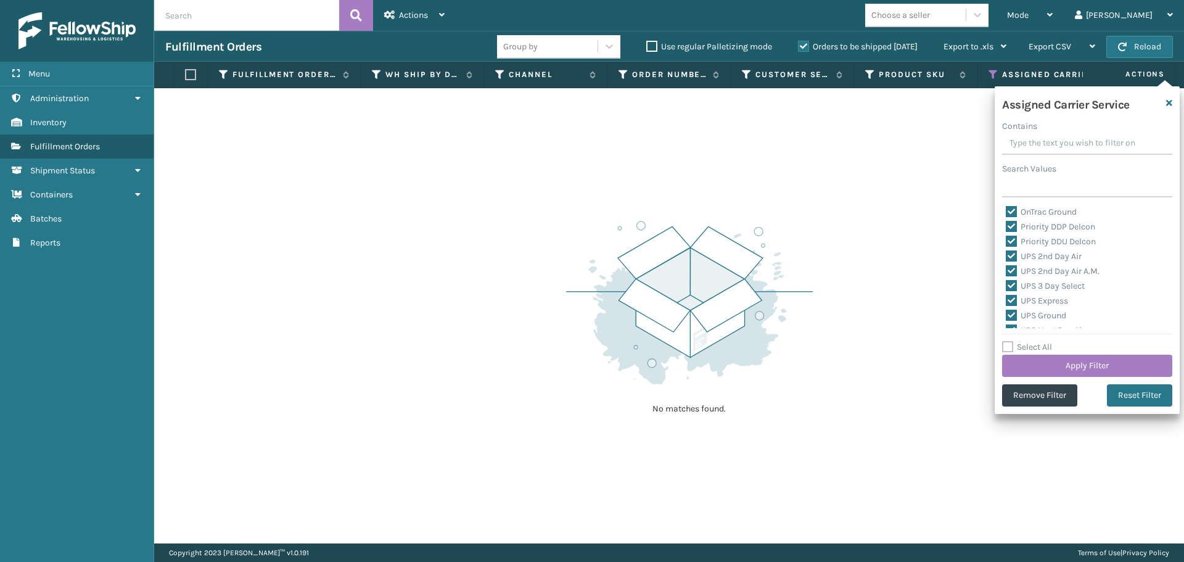
click at [1010, 346] on label "Select All" at bounding box center [1027, 347] width 50 height 10
click at [1010, 341] on input "Select All" at bounding box center [1094, 340] width 185 height 1
checkbox input "true"
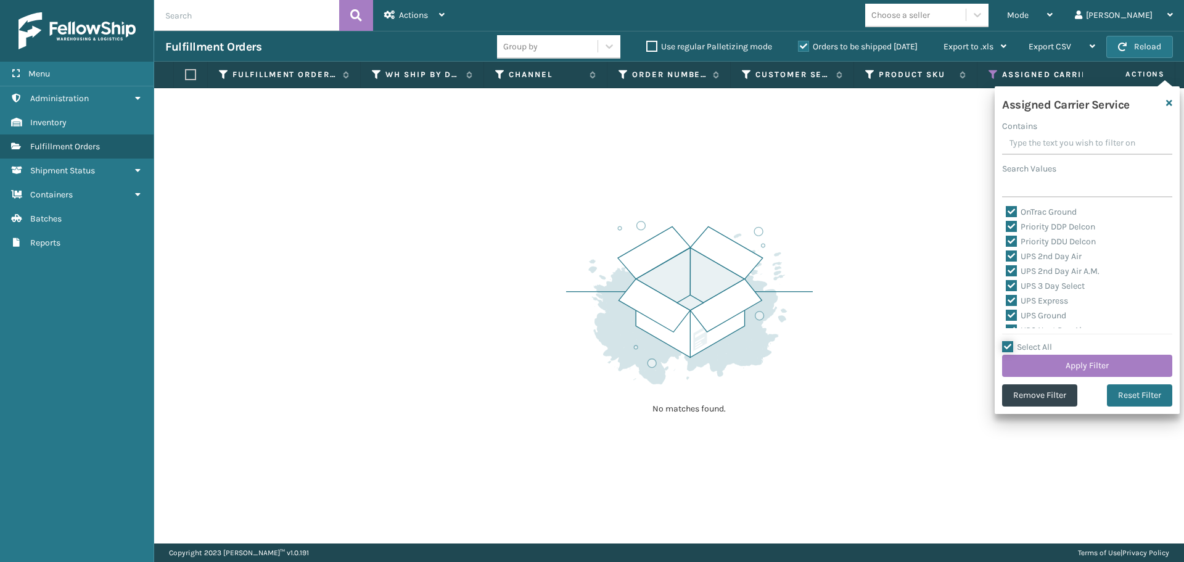
checkbox input "true"
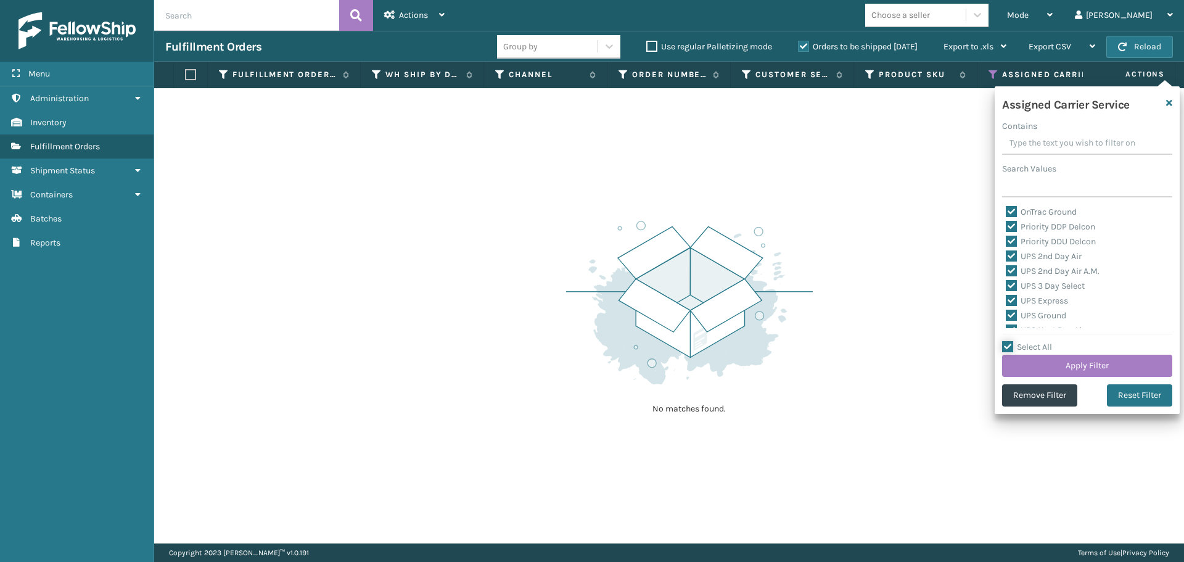
checkbox input "true"
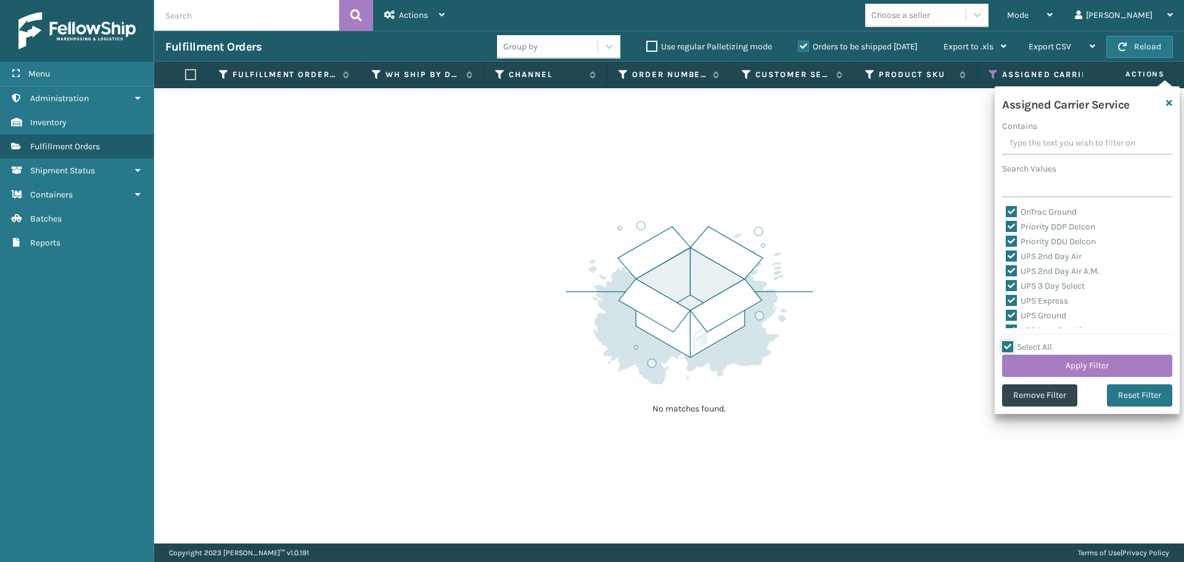
checkbox input "true"
click at [1010, 346] on label "Select All" at bounding box center [1027, 347] width 50 height 10
click at [1010, 341] on input "Select All" at bounding box center [1094, 340] width 185 height 1
checkbox input "false"
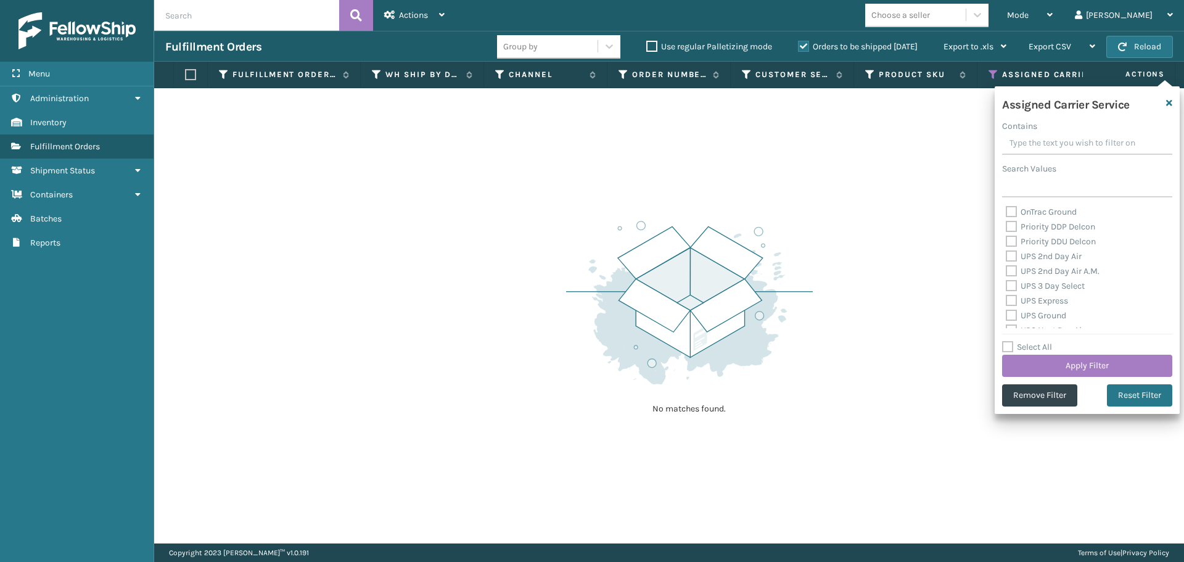
checkbox input "false"
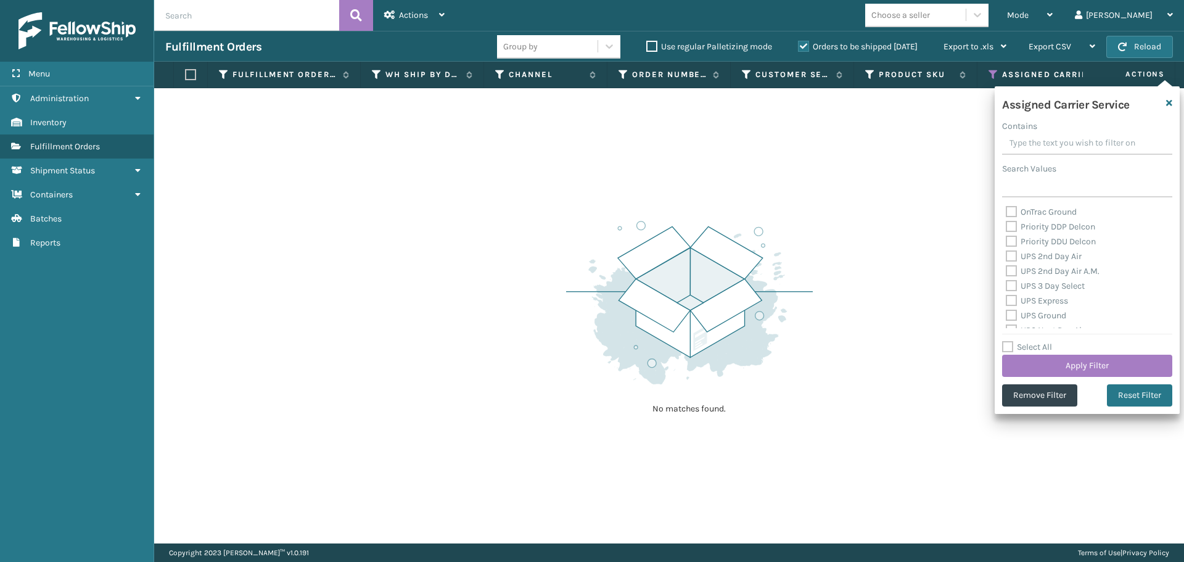
checkbox input "false"
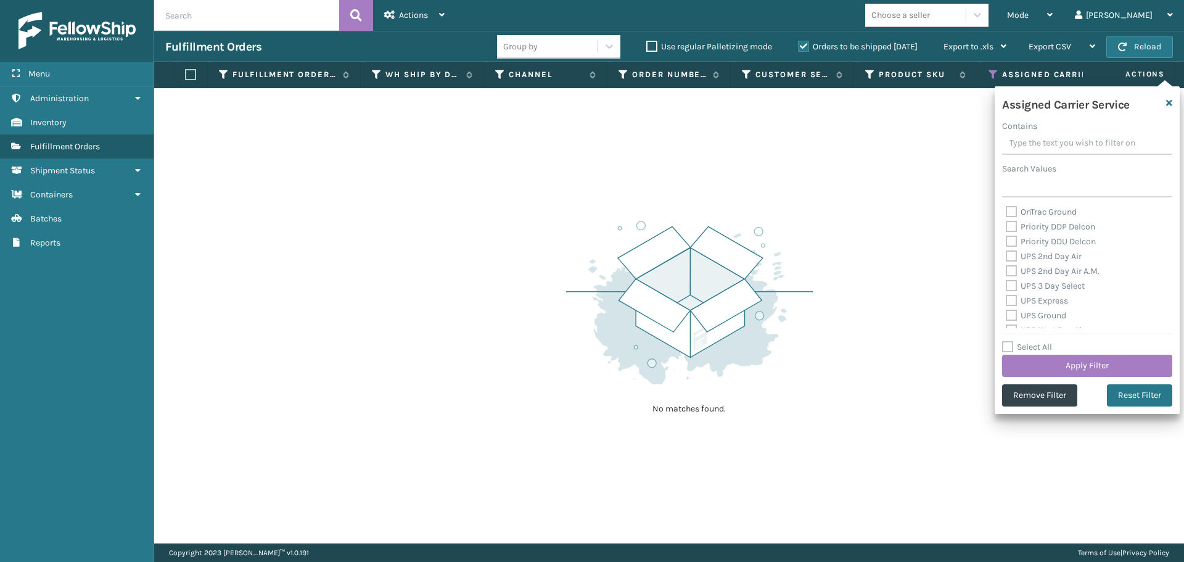
checkbox input "false"
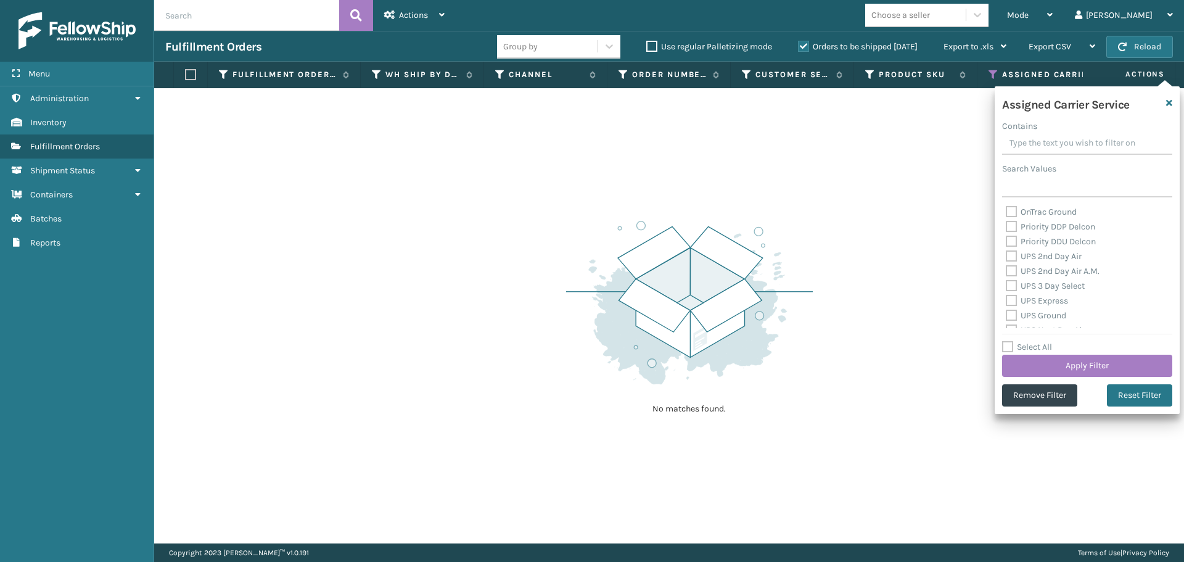
checkbox input "false"
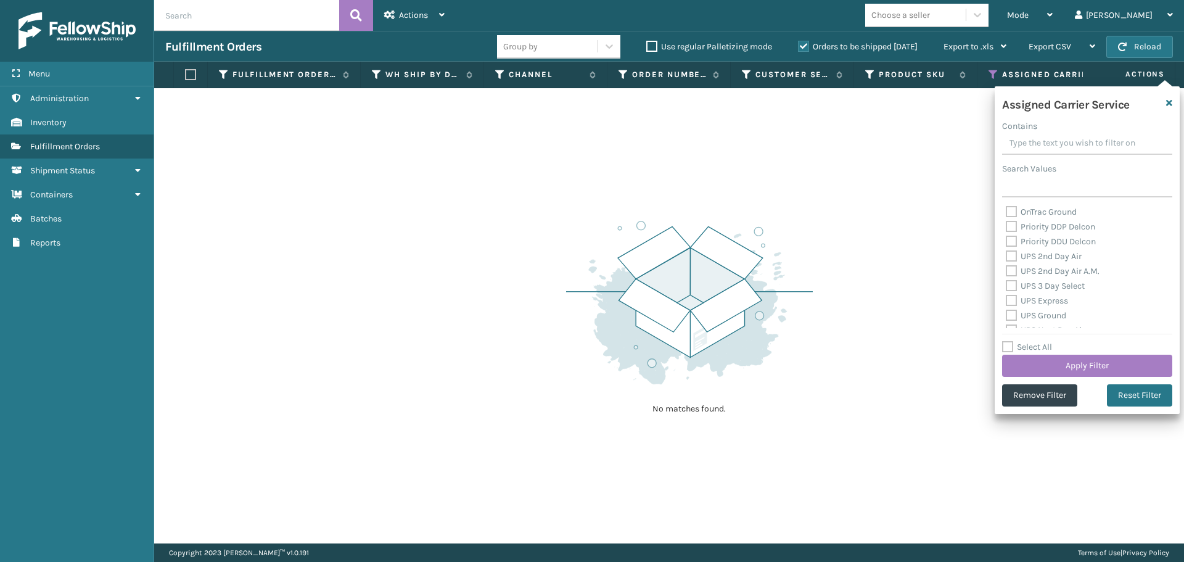
checkbox input "false"
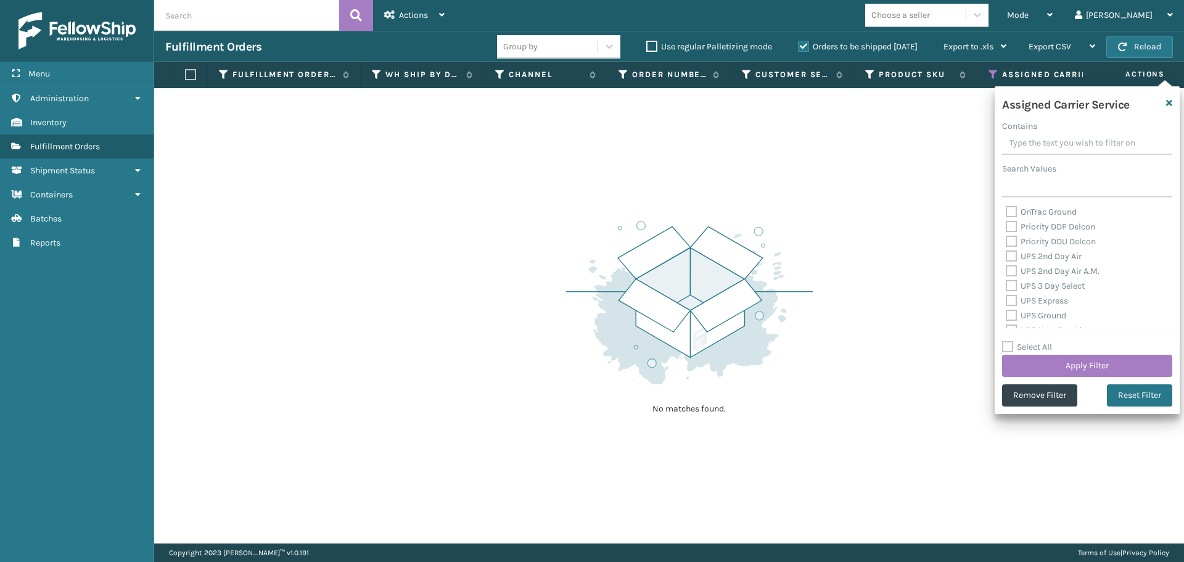
checkbox input "false"
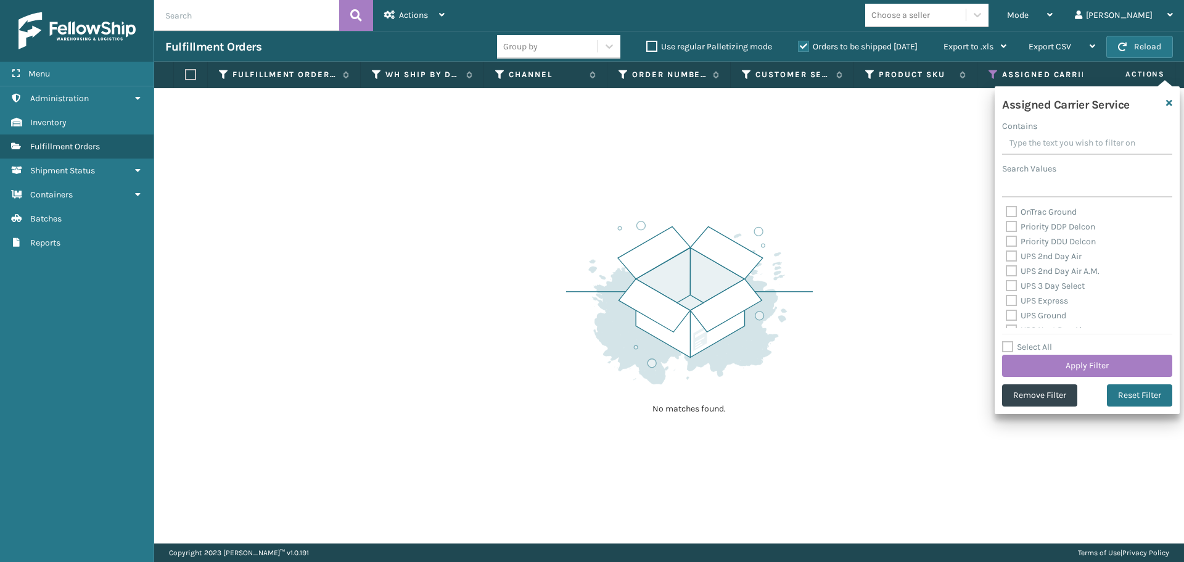
checkbox input "false"
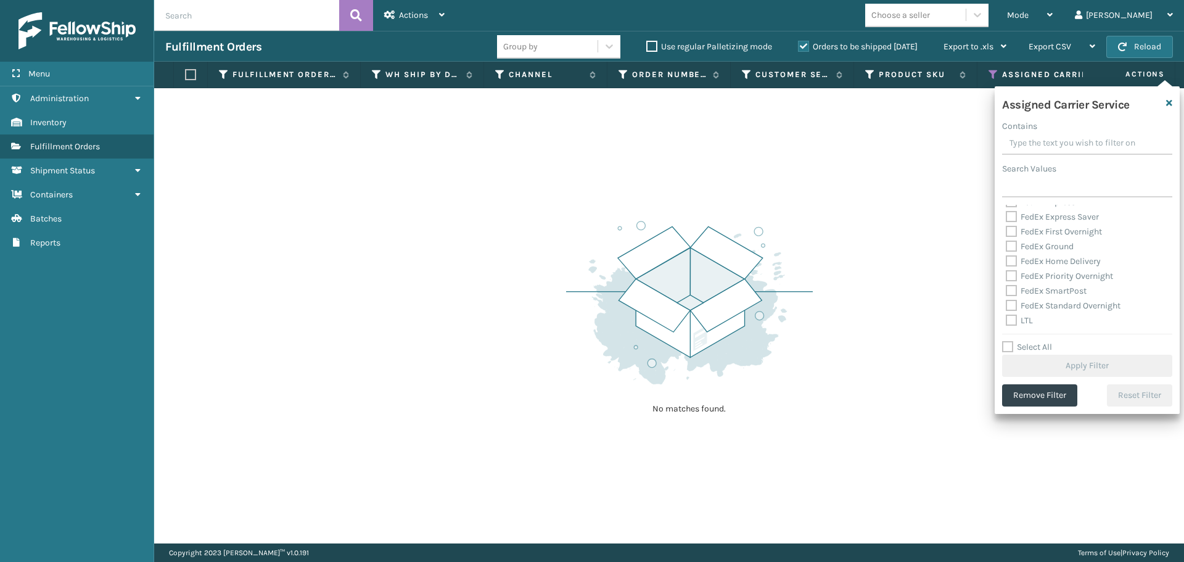
click at [1013, 322] on label "LTL" at bounding box center [1018, 320] width 27 height 10
click at [1006, 321] on input "LTL" at bounding box center [1005, 317] width 1 height 8
checkbox input "true"
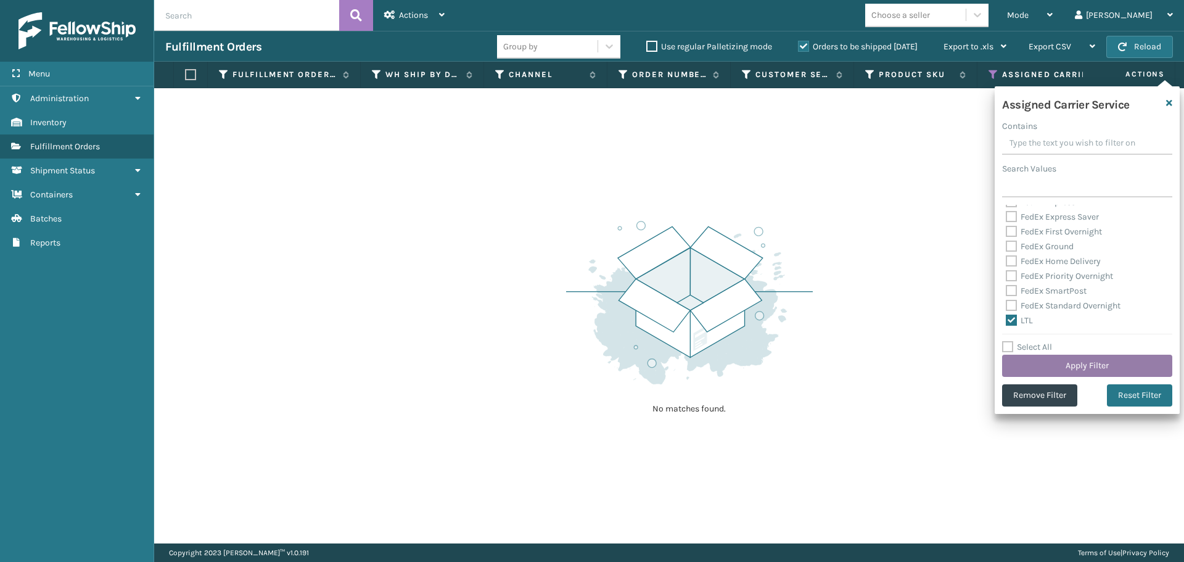
click at [1038, 367] on button "Apply Filter" at bounding box center [1087, 365] width 170 height 22
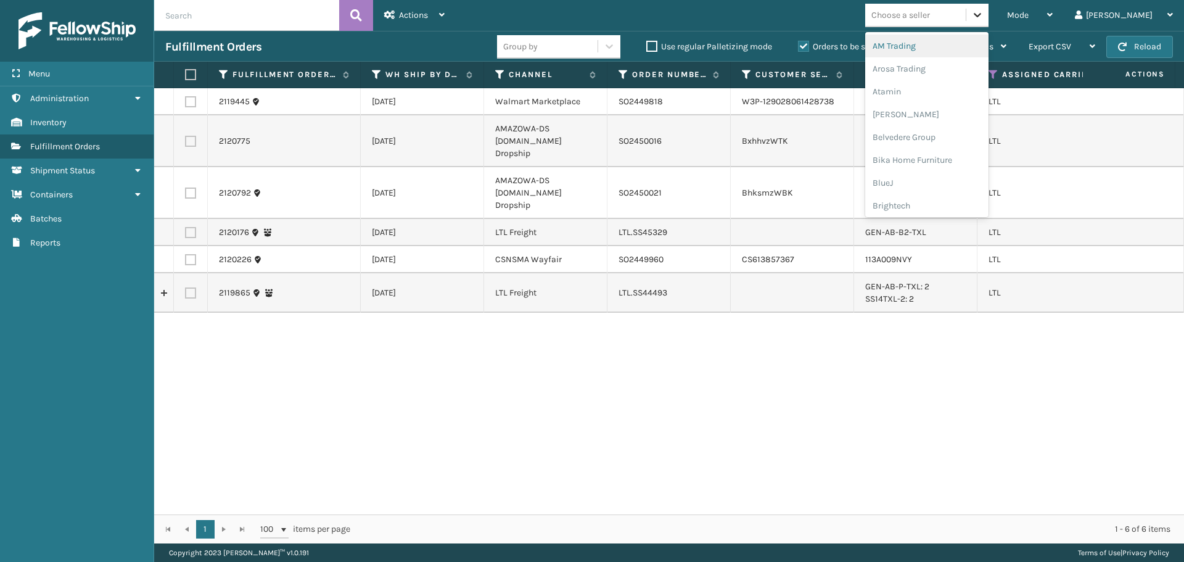
click at [983, 19] on icon at bounding box center [977, 15] width 12 height 12
type input "LIFE"
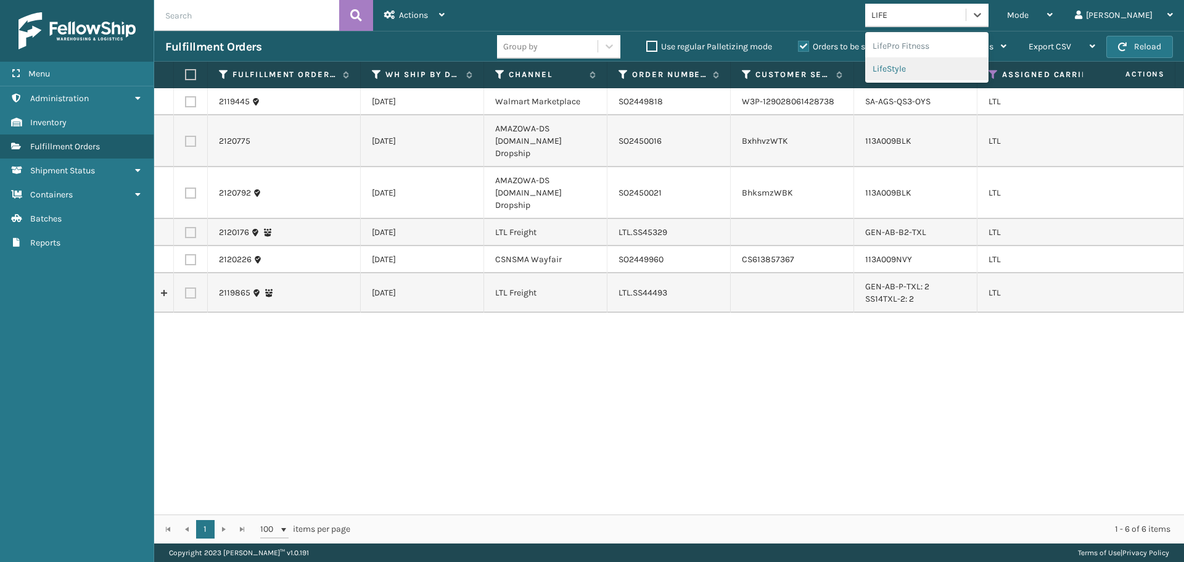
click at [973, 67] on div "LifeStyle" at bounding box center [926, 68] width 123 height 23
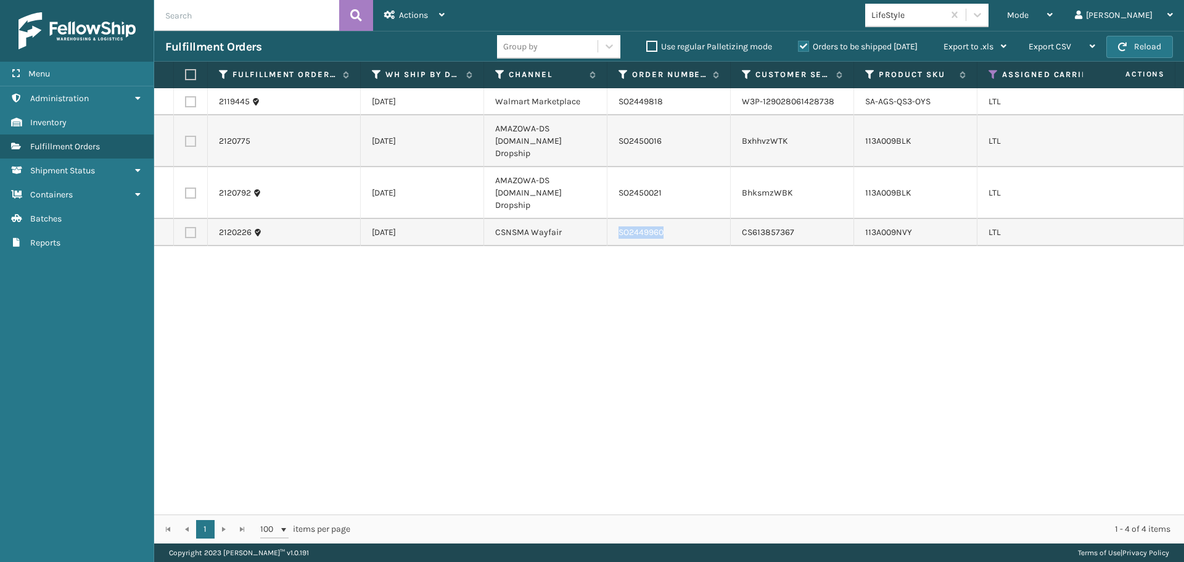
drag, startPoint x: 668, startPoint y: 213, endPoint x: 603, endPoint y: 212, distance: 64.7
copy tr "SO2449960"
click at [190, 227] on label at bounding box center [190, 232] width 11 height 11
click at [186, 227] on input "checkbox" at bounding box center [185, 231] width 1 height 8
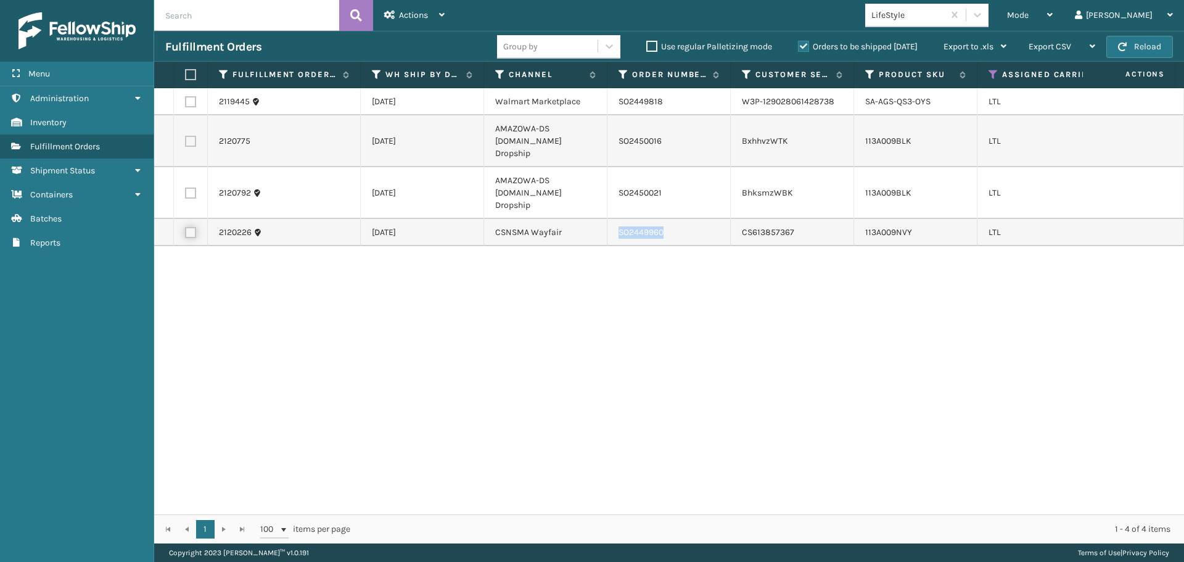
checkbox input "true"
click at [427, 29] on div "Actions" at bounding box center [414, 15] width 60 height 31
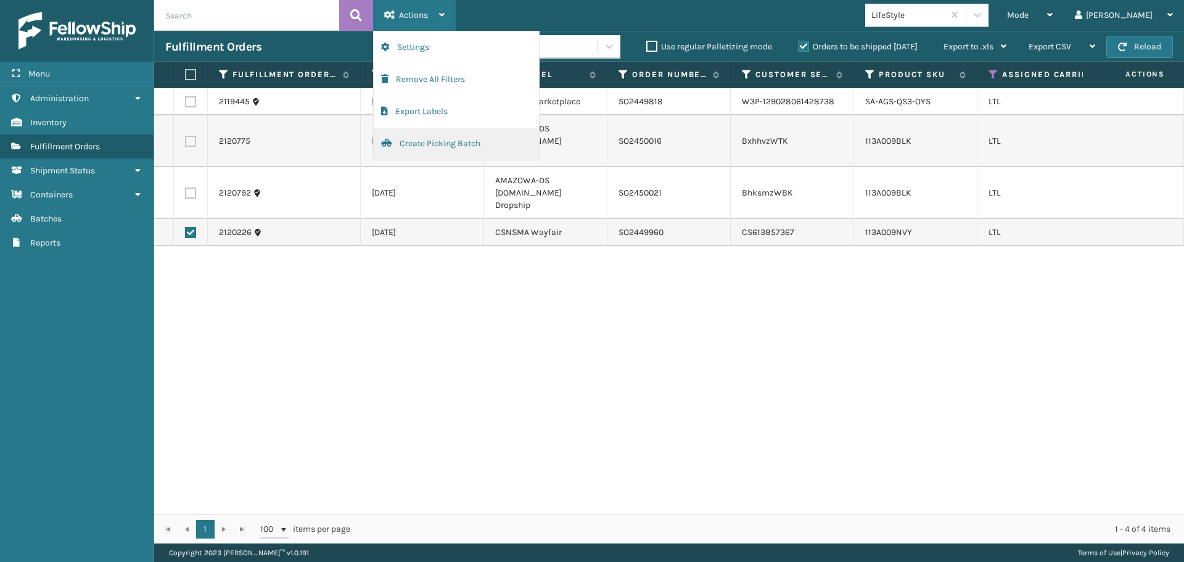
click at [404, 137] on button "Create Picking Batch" at bounding box center [456, 144] width 165 height 32
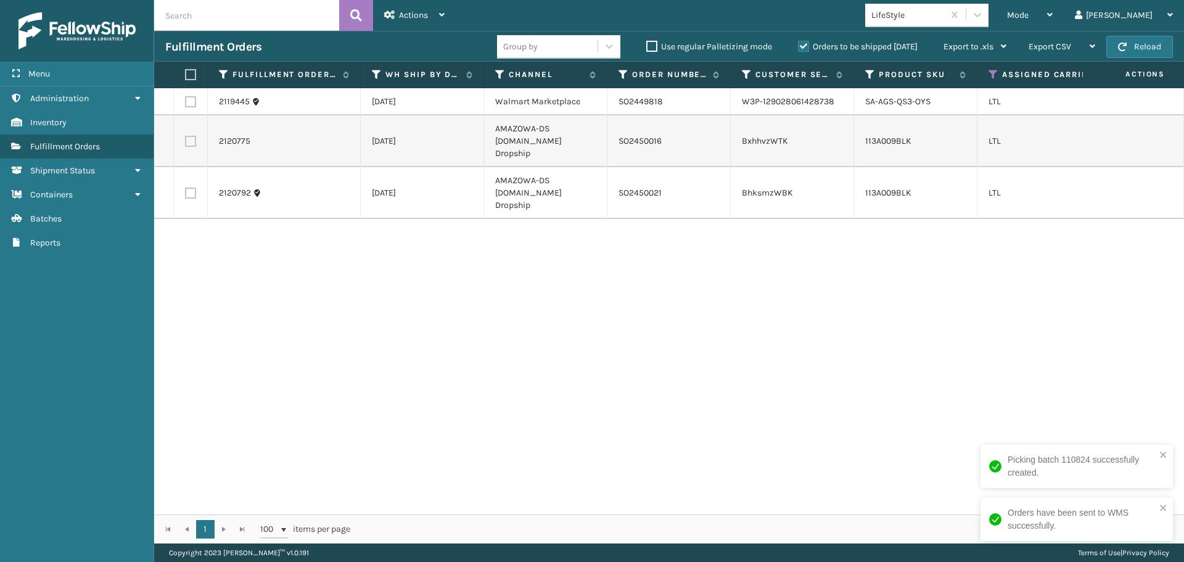
click at [195, 136] on label at bounding box center [190, 141] width 11 height 11
click at [186, 136] on input "checkbox" at bounding box center [185, 140] width 1 height 8
checkbox input "true"
click at [190, 187] on label at bounding box center [190, 192] width 11 height 11
click at [186, 187] on input "checkbox" at bounding box center [185, 191] width 1 height 8
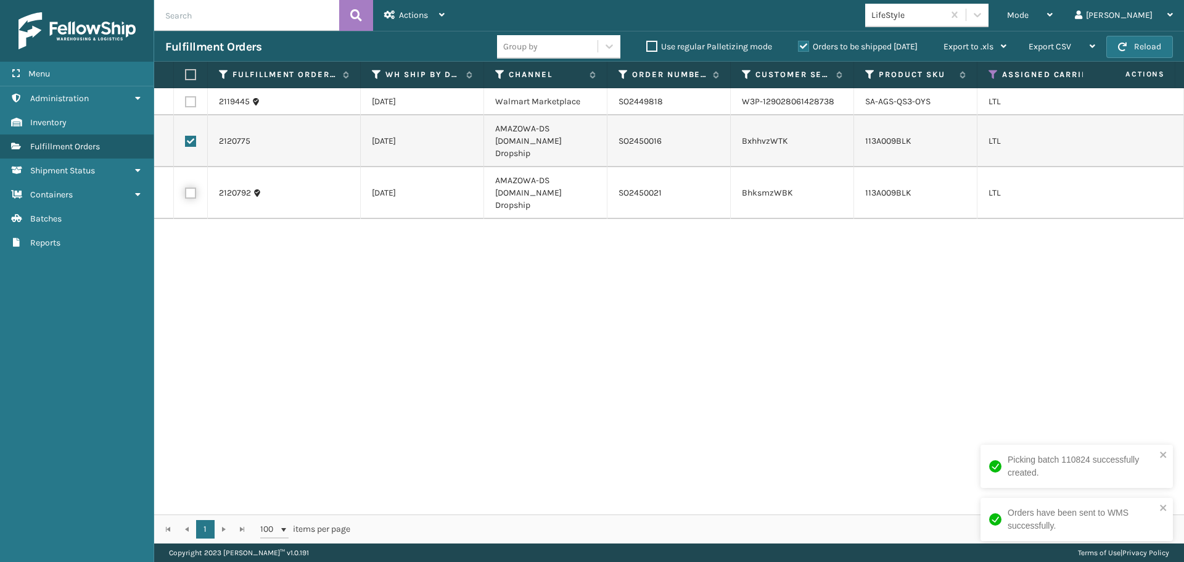
checkbox input "true"
click at [422, 14] on span "Actions" at bounding box center [413, 15] width 29 height 10
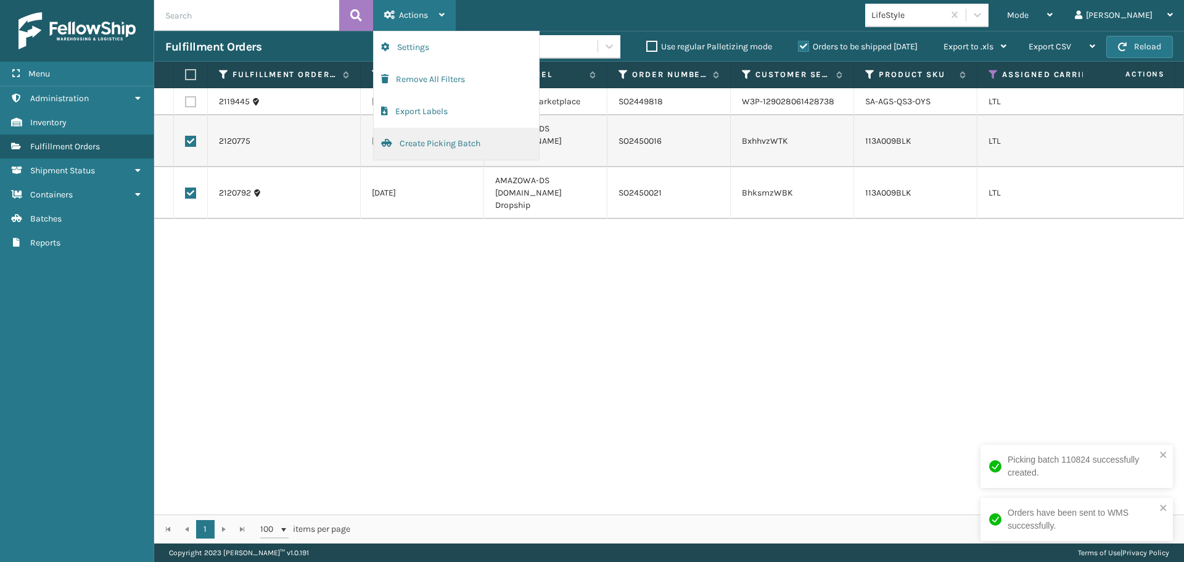
click at [447, 141] on button "Create Picking Batch" at bounding box center [456, 144] width 165 height 32
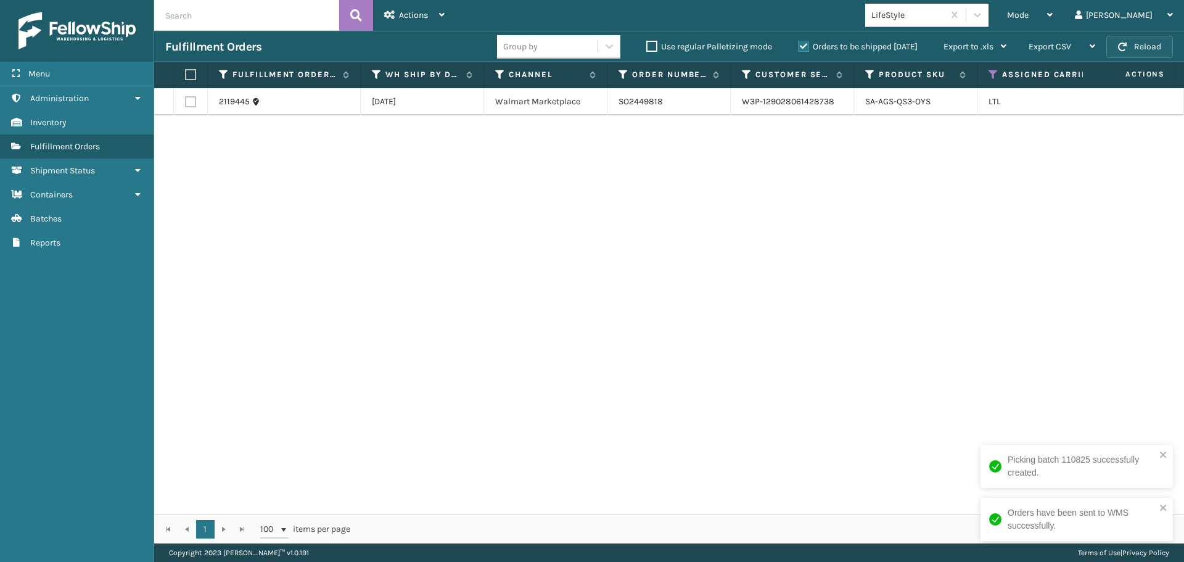
click at [1143, 50] on button "Reload" at bounding box center [1139, 47] width 67 height 22
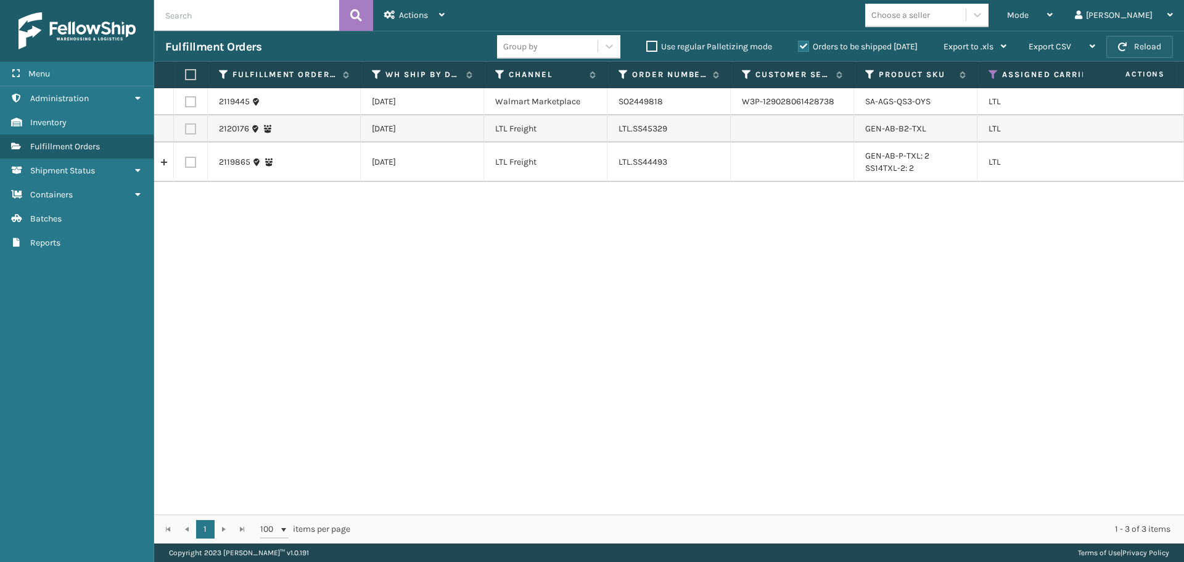
click at [1134, 47] on button "Reload" at bounding box center [1139, 47] width 67 height 22
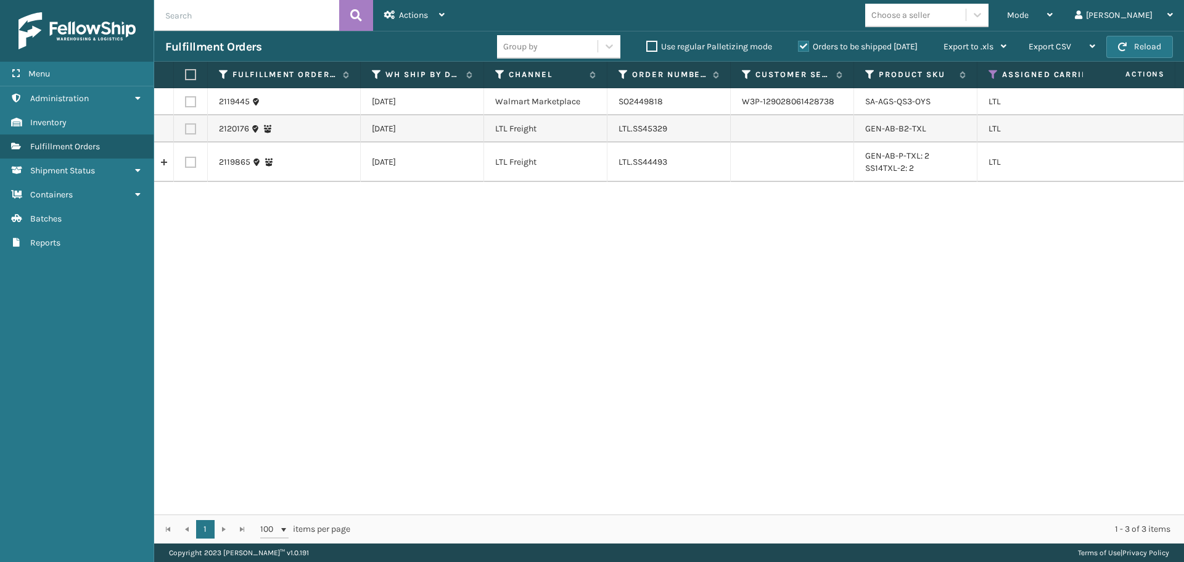
click at [1134, 47] on button "Reload" at bounding box center [1139, 47] width 67 height 22
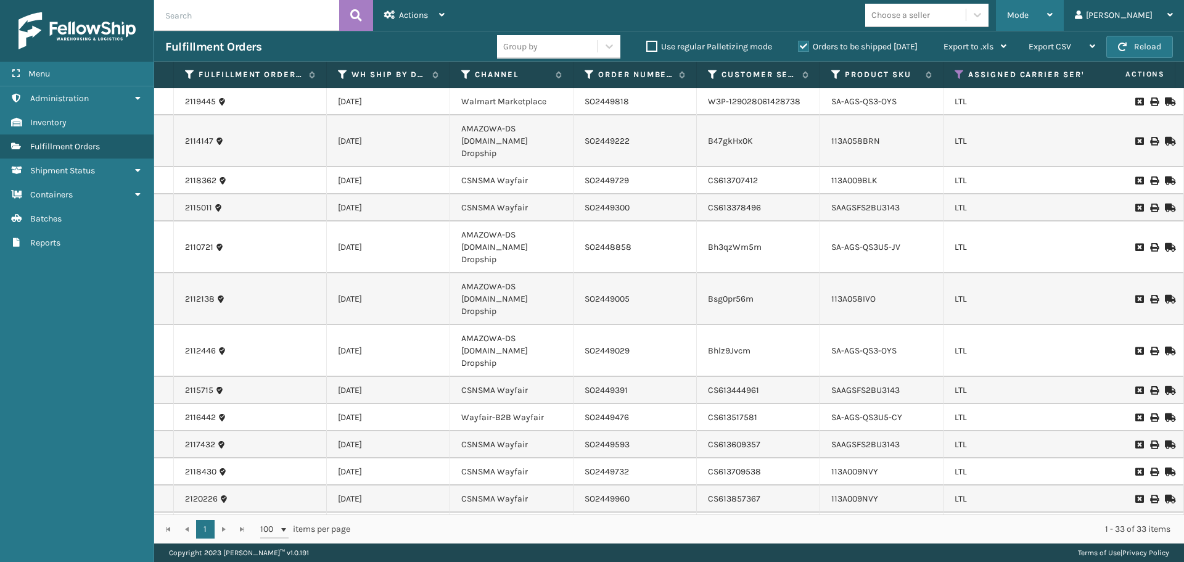
click at [1052, 17] on div "Mode" at bounding box center [1030, 15] width 46 height 31
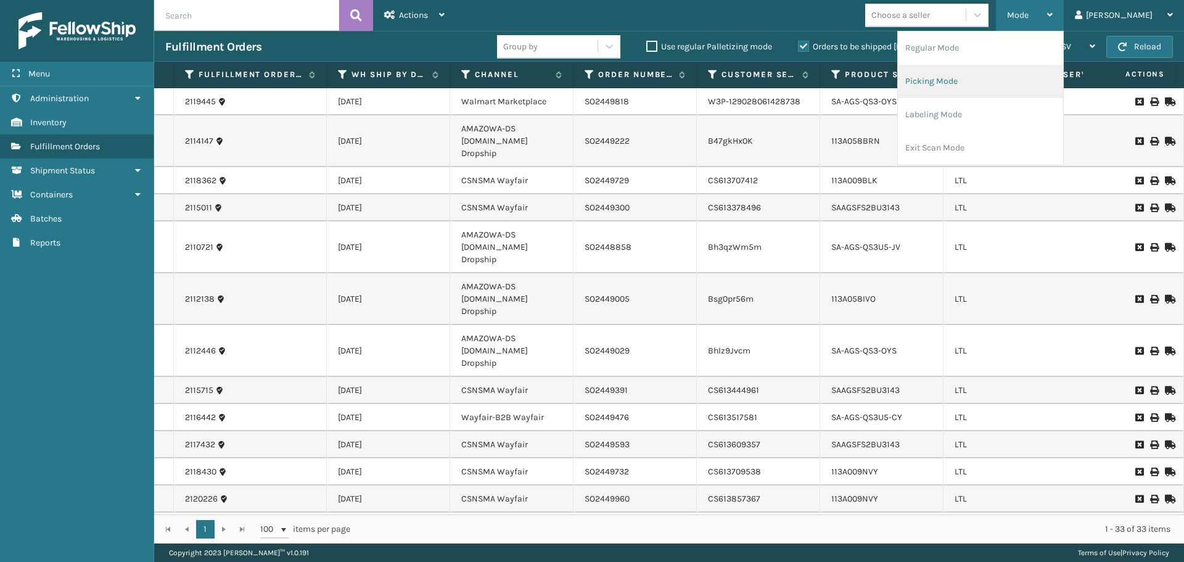
click at [1017, 77] on li "Picking Mode" at bounding box center [980, 81] width 165 height 33
